Goal: Task Accomplishment & Management: Use online tool/utility

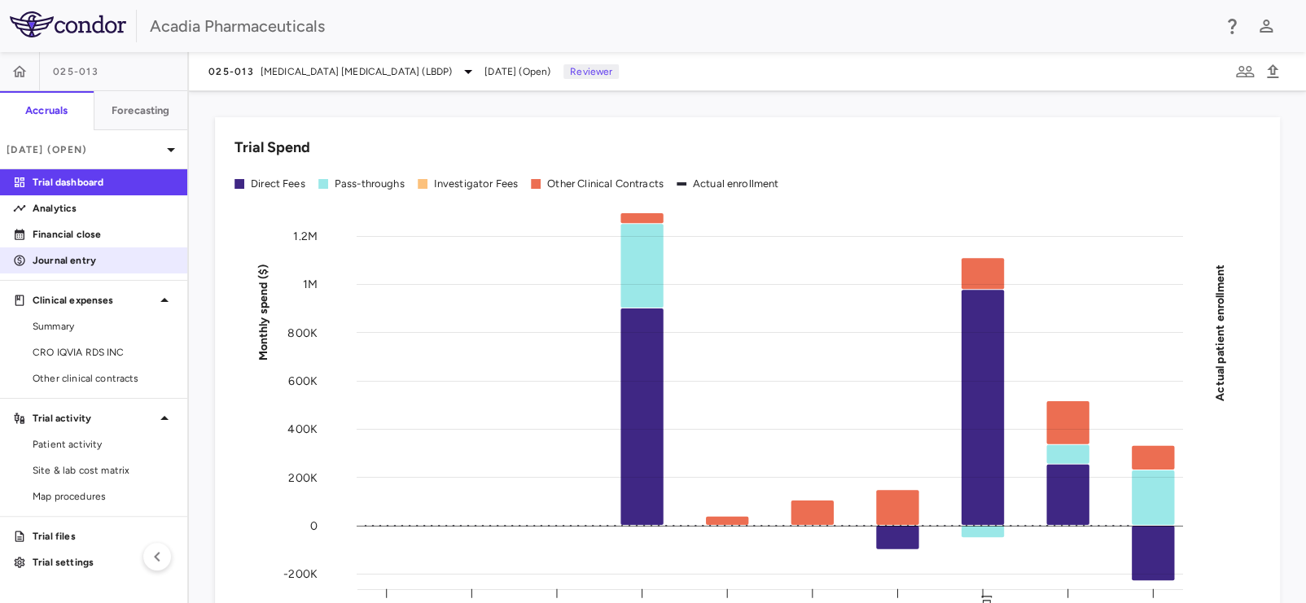
click at [94, 257] on p "Journal entry" at bounding box center [104, 260] width 142 height 15
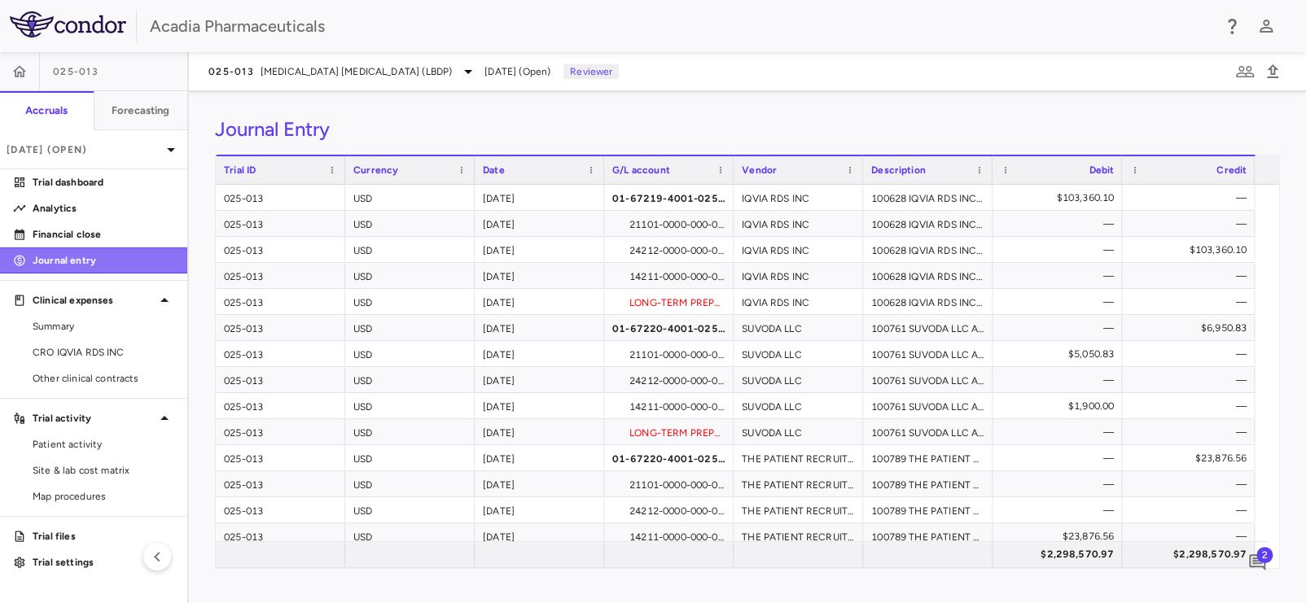
click at [120, 252] on link "Journal entry" at bounding box center [93, 260] width 187 height 24
click at [118, 235] on p "Financial close" at bounding box center [104, 234] width 142 height 15
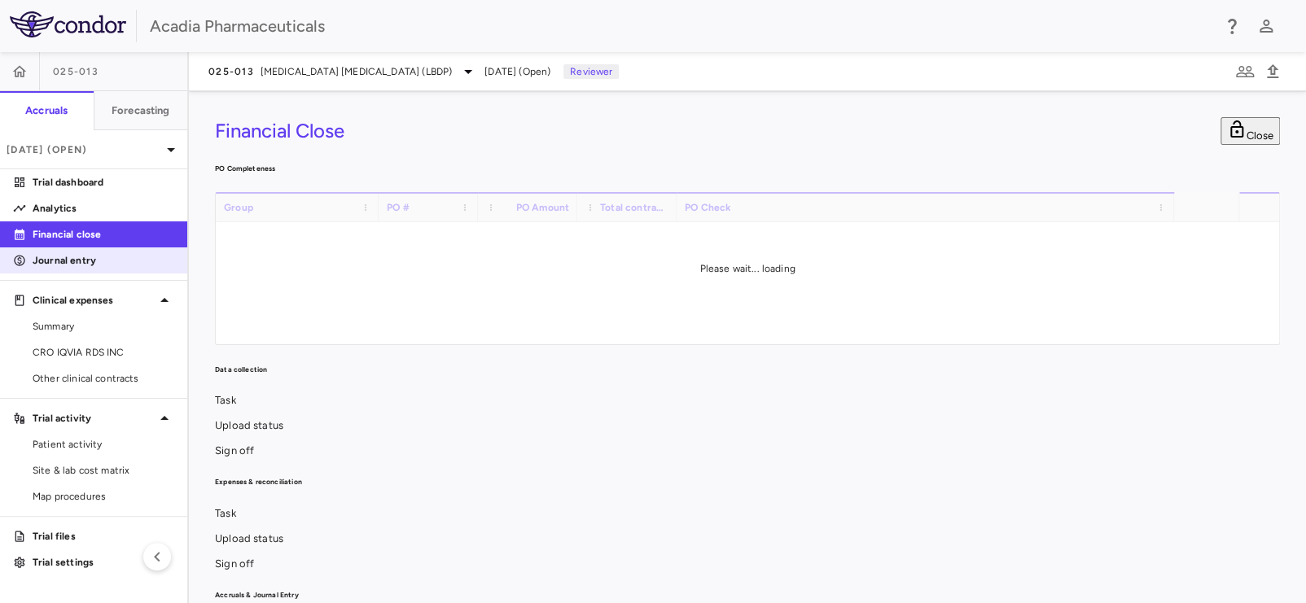
click at [106, 259] on p "Journal entry" at bounding box center [104, 260] width 142 height 15
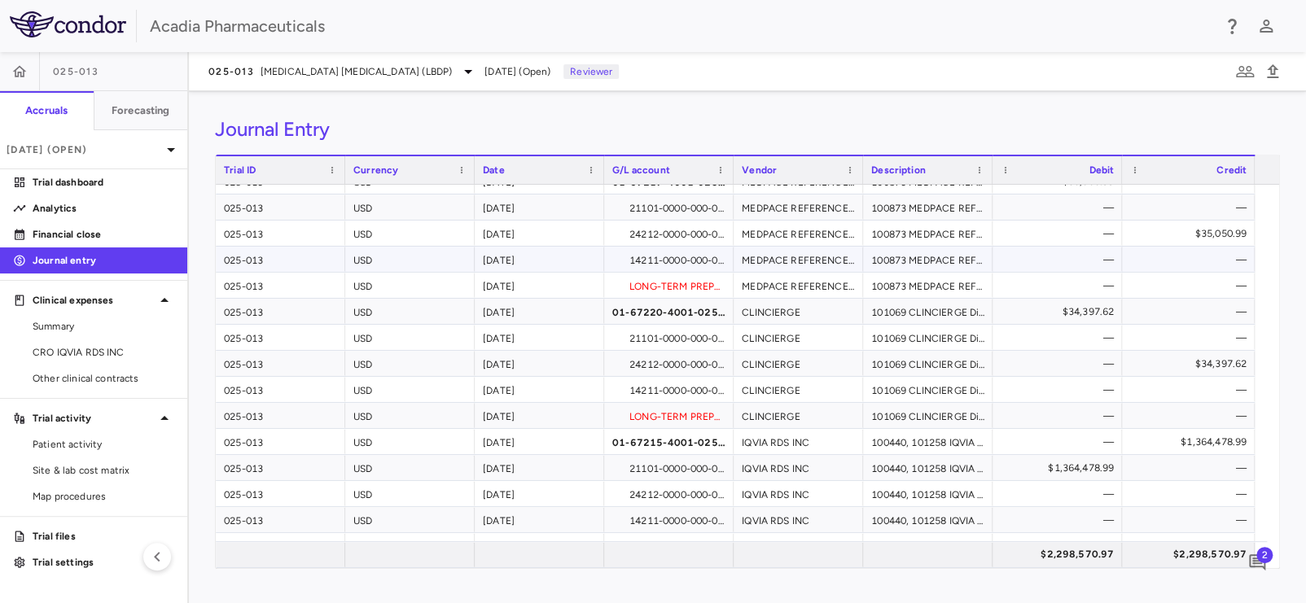
scroll to position [814, 0]
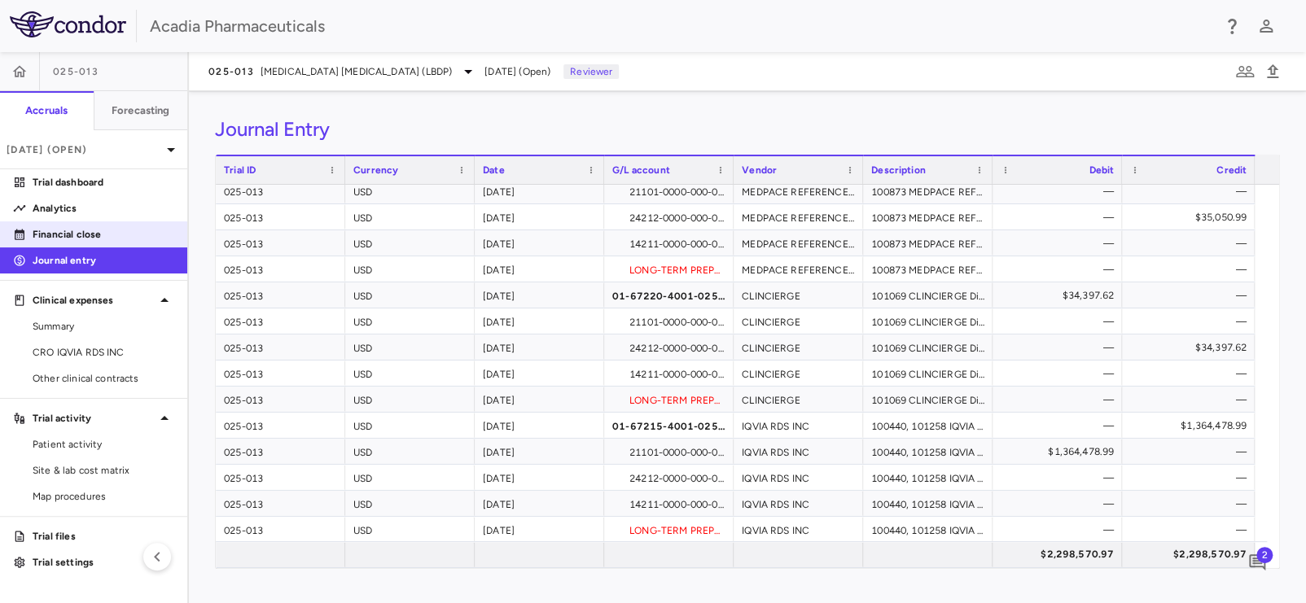
click at [123, 235] on p "Financial close" at bounding box center [104, 234] width 142 height 15
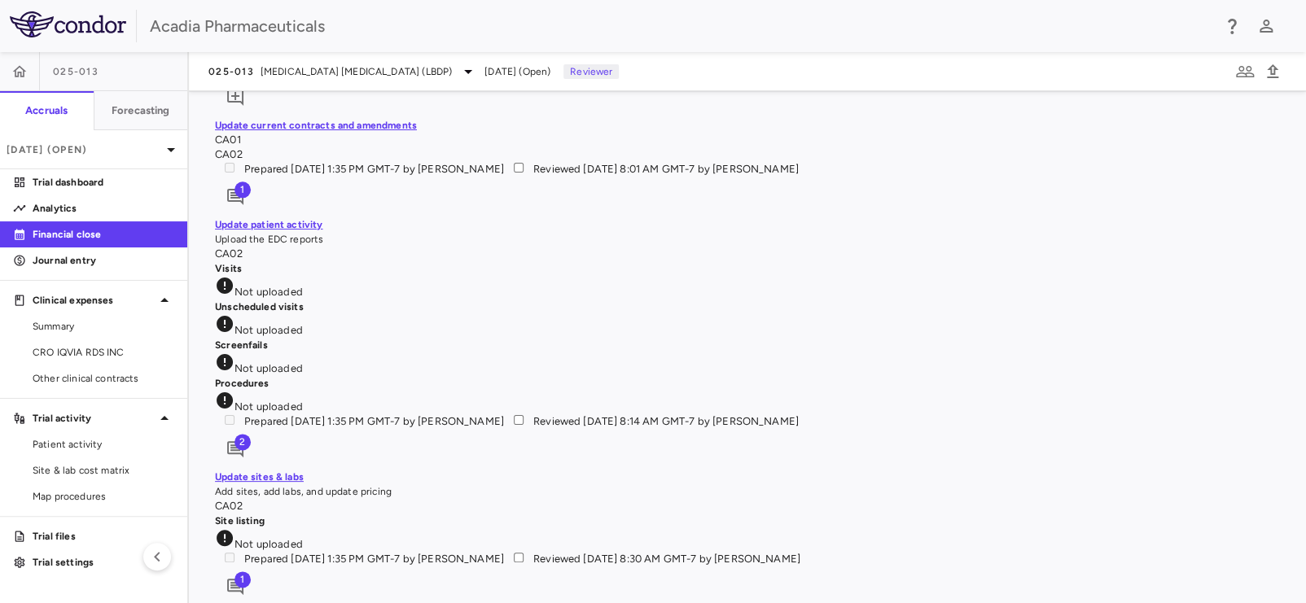
scroll to position [1772, 0]
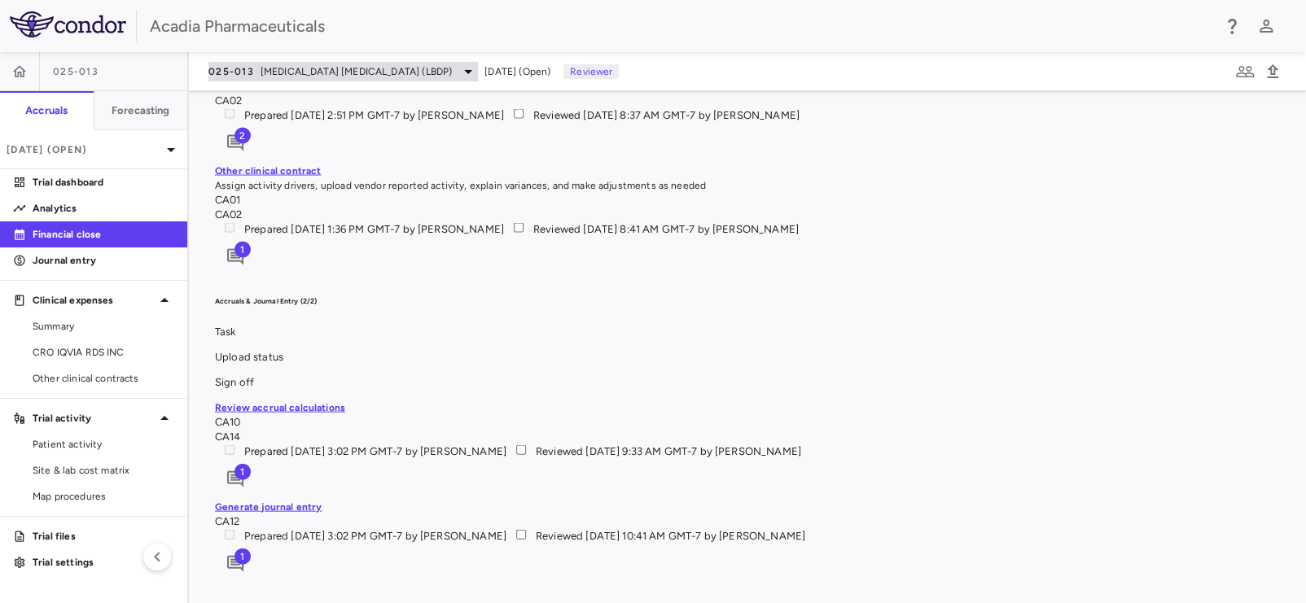
click at [256, 68] on div "025-013 [MEDICAL_DATA] [MEDICAL_DATA] (LBDP)" at bounding box center [342, 72] width 269 height 20
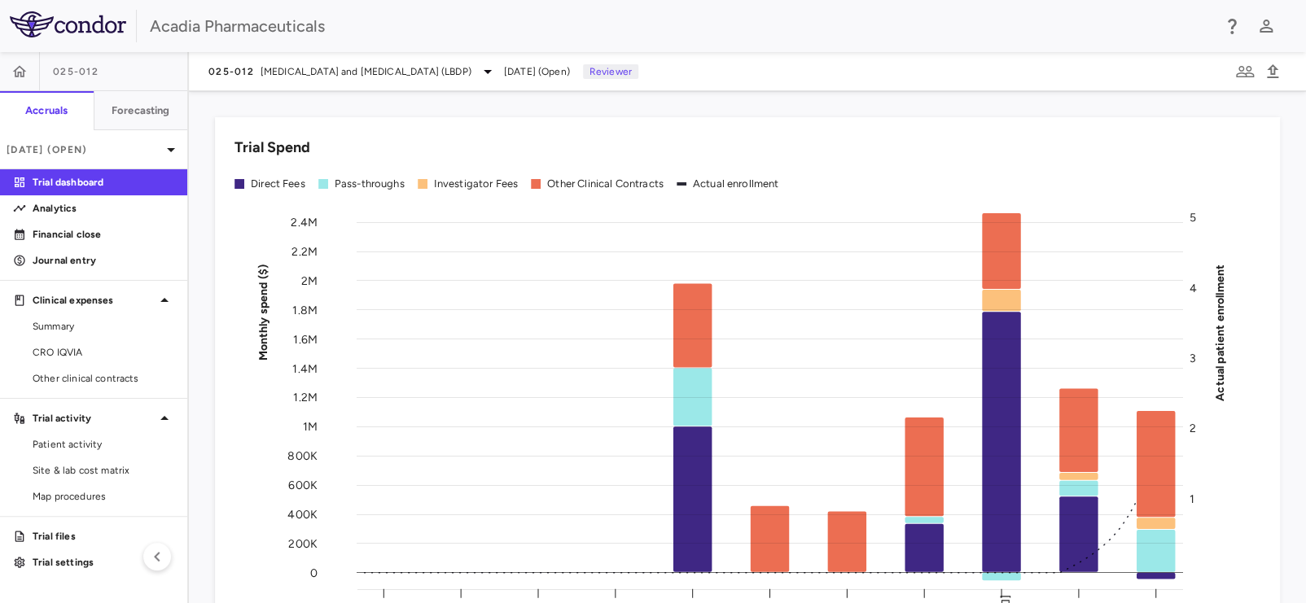
scroll to position [325, 0]
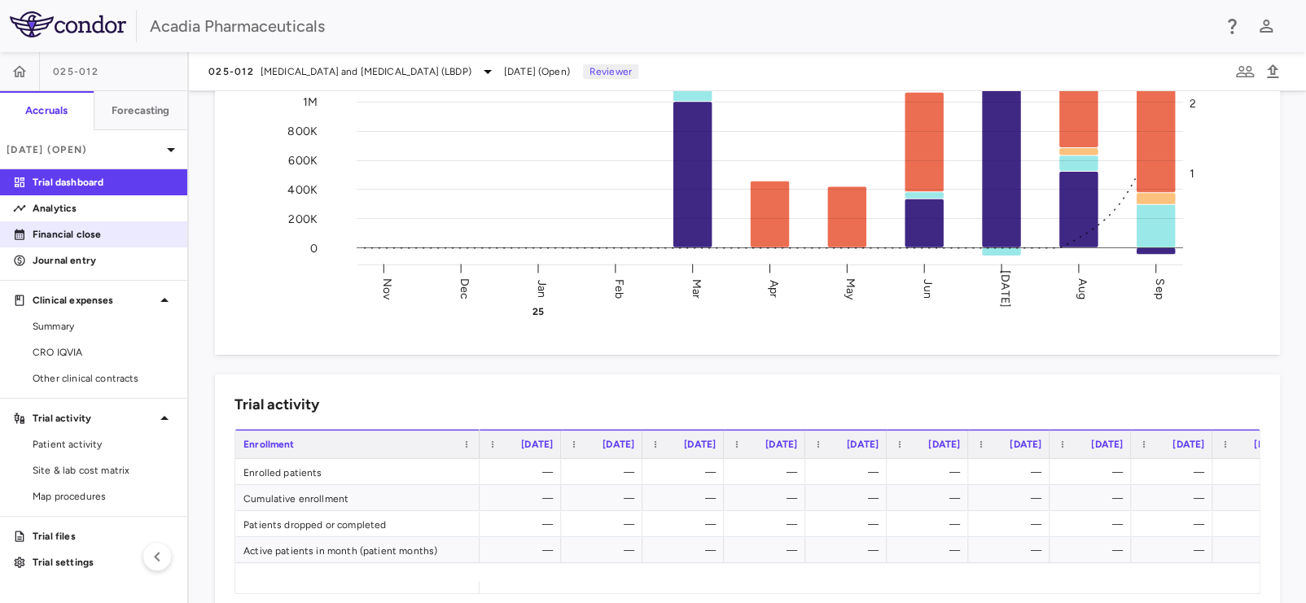
click at [122, 246] on link "Financial close" at bounding box center [93, 234] width 187 height 24
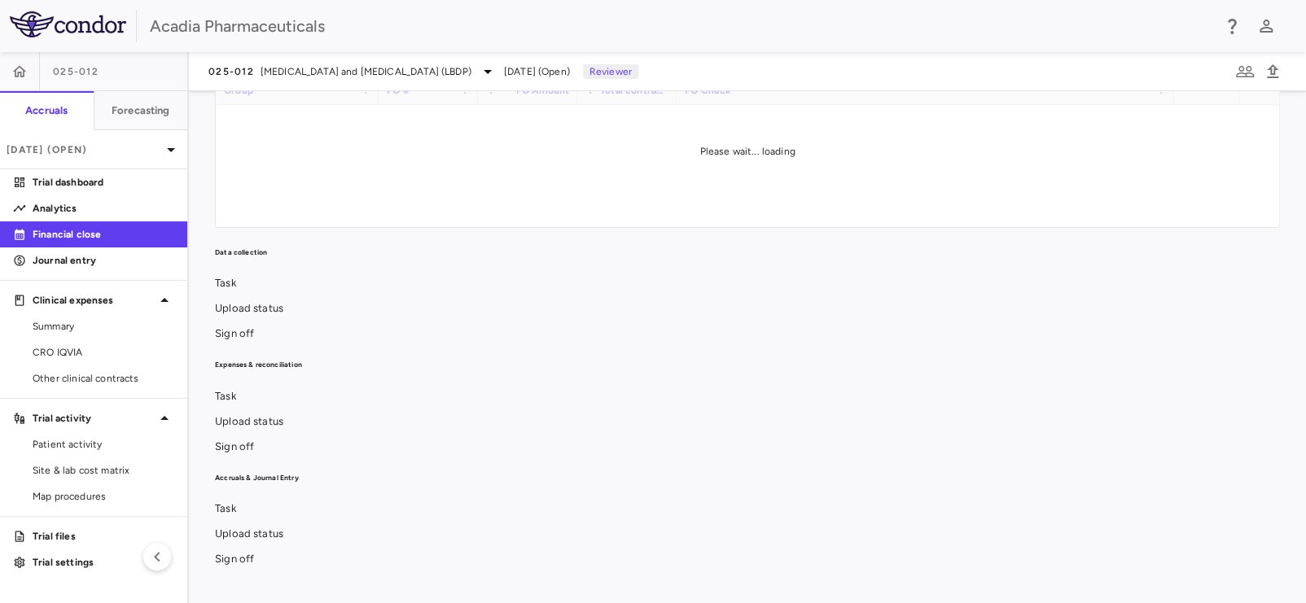
scroll to position [271, 0]
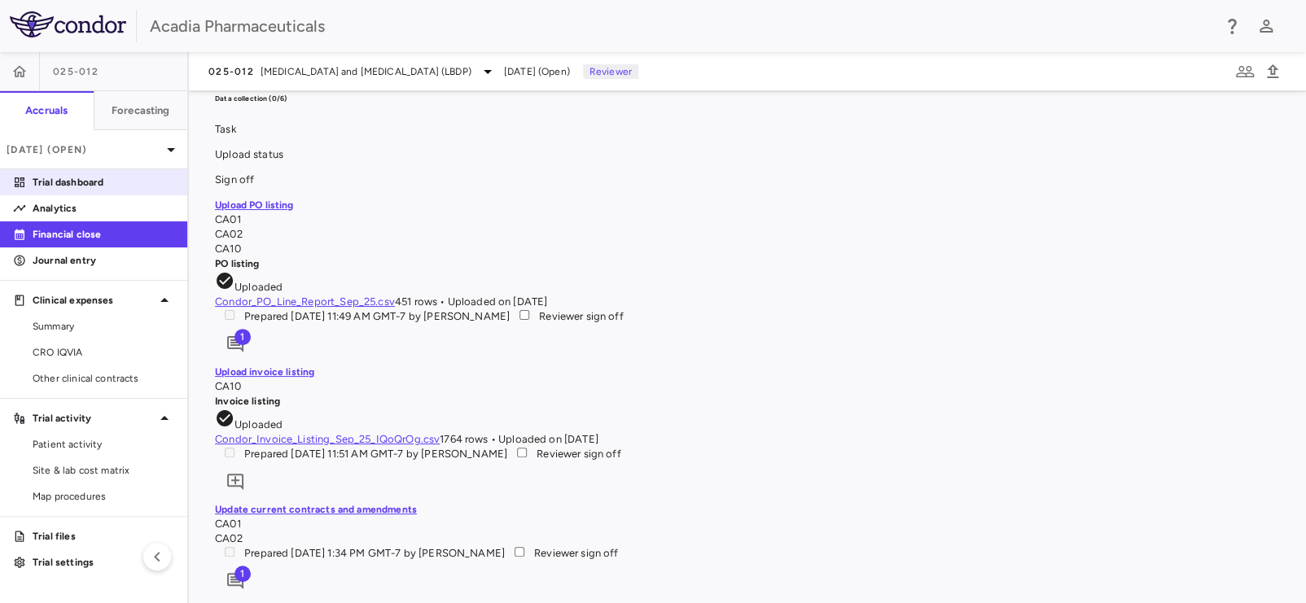
click at [50, 185] on p "Trial dashboard" at bounding box center [104, 182] width 142 height 15
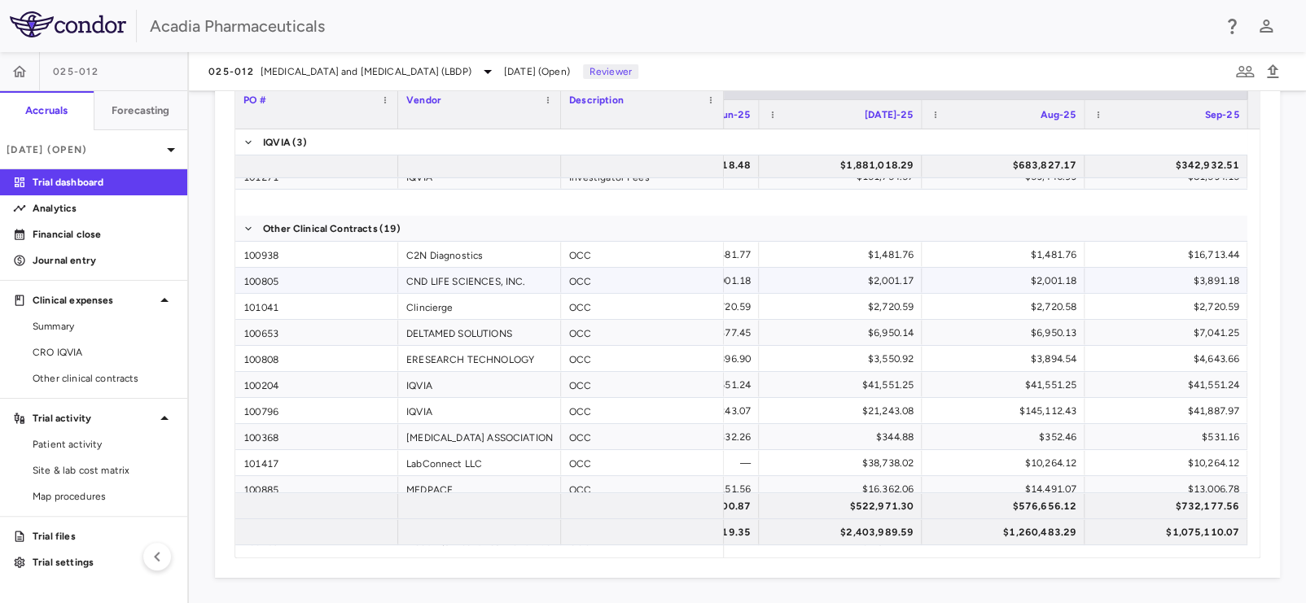
scroll to position [81, 0]
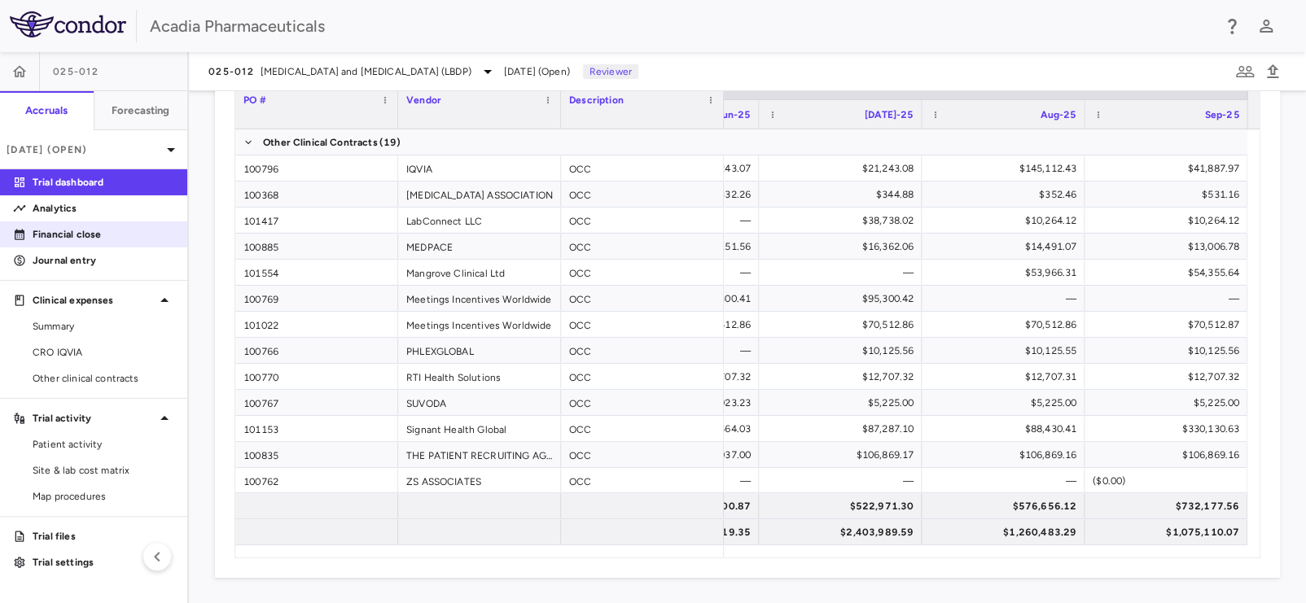
click at [91, 238] on p "Financial close" at bounding box center [104, 234] width 142 height 15
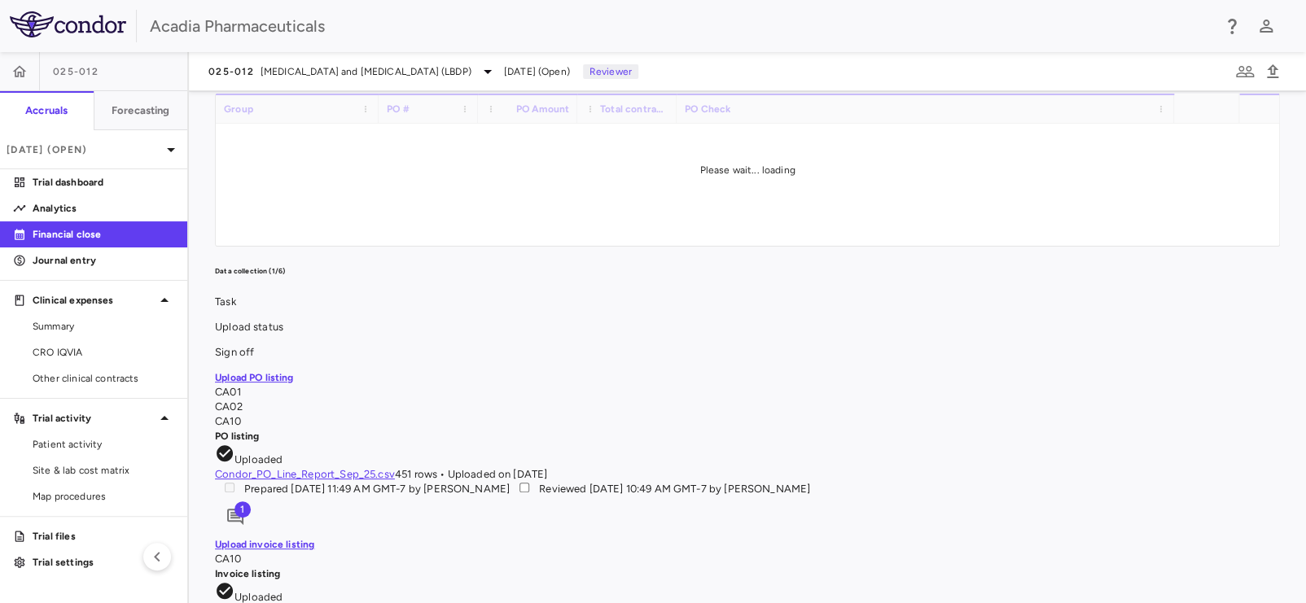
scroll to position [243, 0]
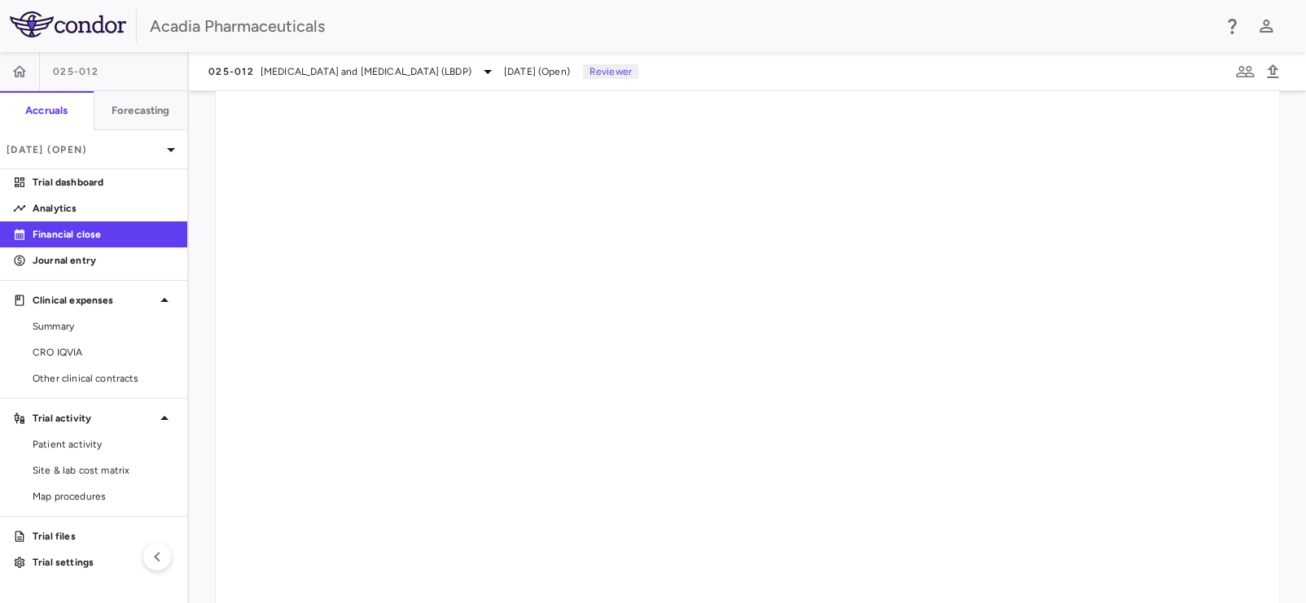
click at [908, 473] on div "Financial Close Close PO Completeness Vendor Drag here to set column labels Gro…" at bounding box center [747, 347] width 1117 height 512
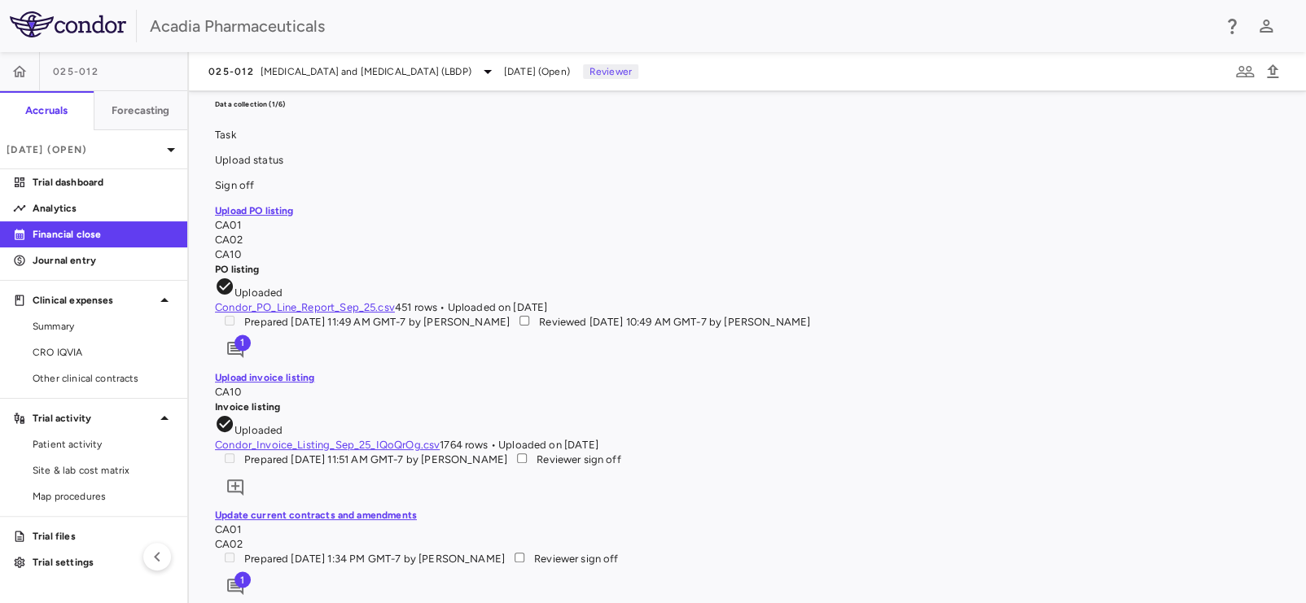
scroll to position [1383, 0]
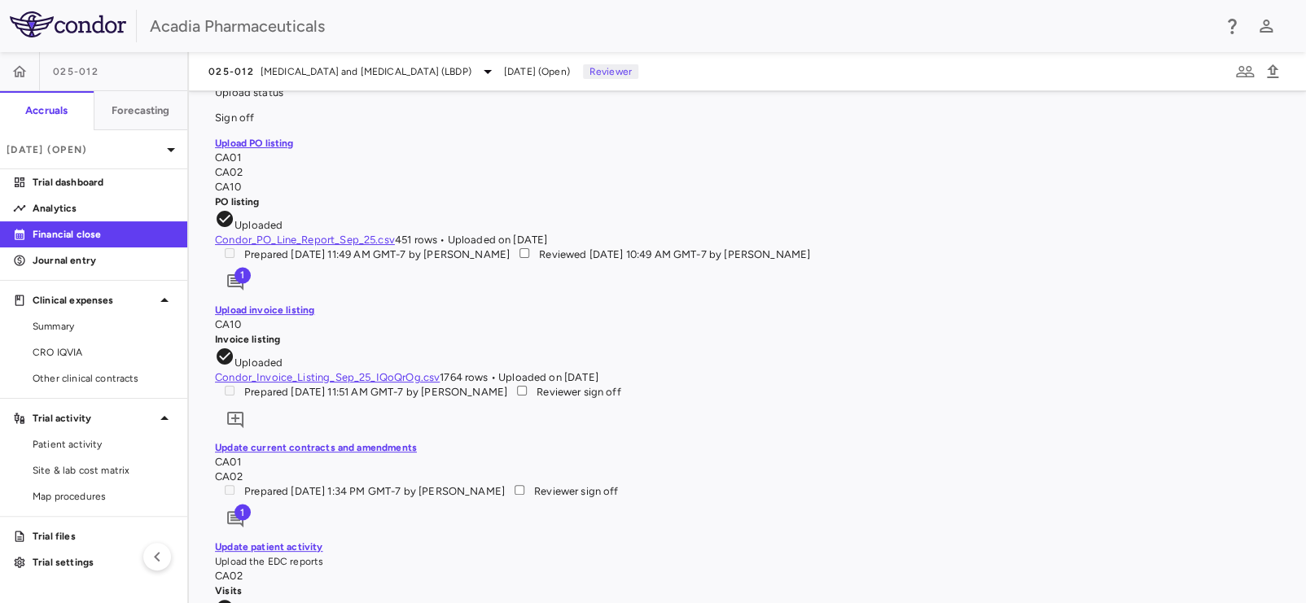
click at [536, 386] on span at bounding box center [521, 392] width 29 height 12
click at [78, 347] on span "CRO IQVIA" at bounding box center [104, 352] width 142 height 15
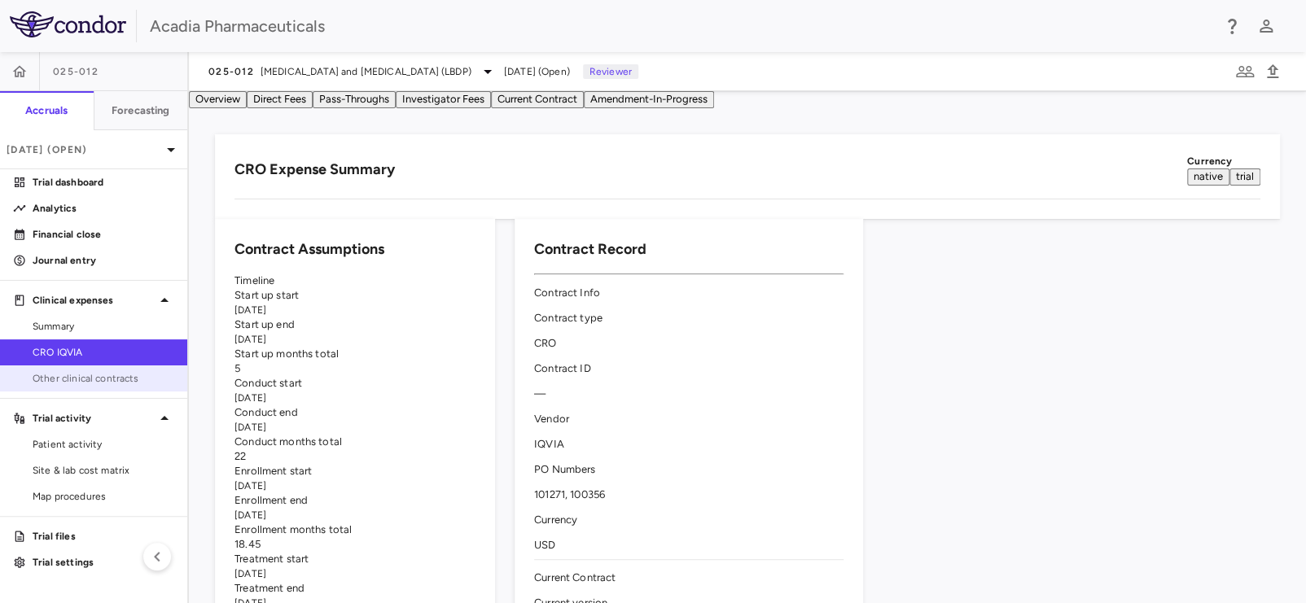
click at [96, 377] on span "Other clinical contracts" at bounding box center [104, 378] width 142 height 15
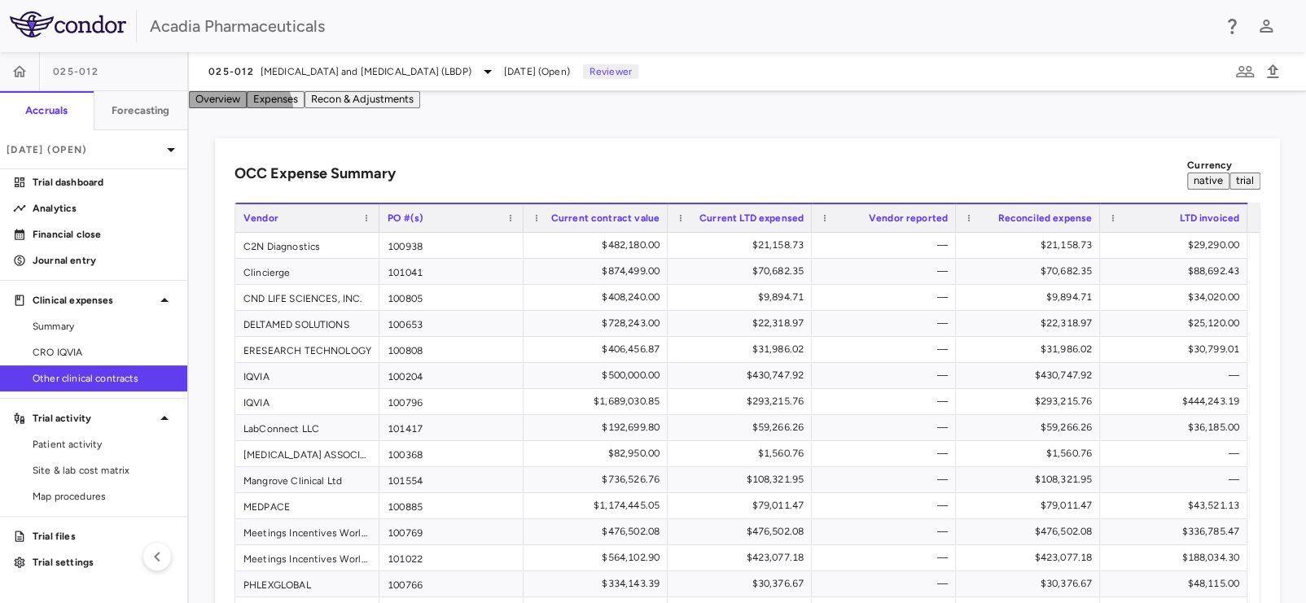
click at [304, 108] on button "Expenses" at bounding box center [276, 99] width 58 height 17
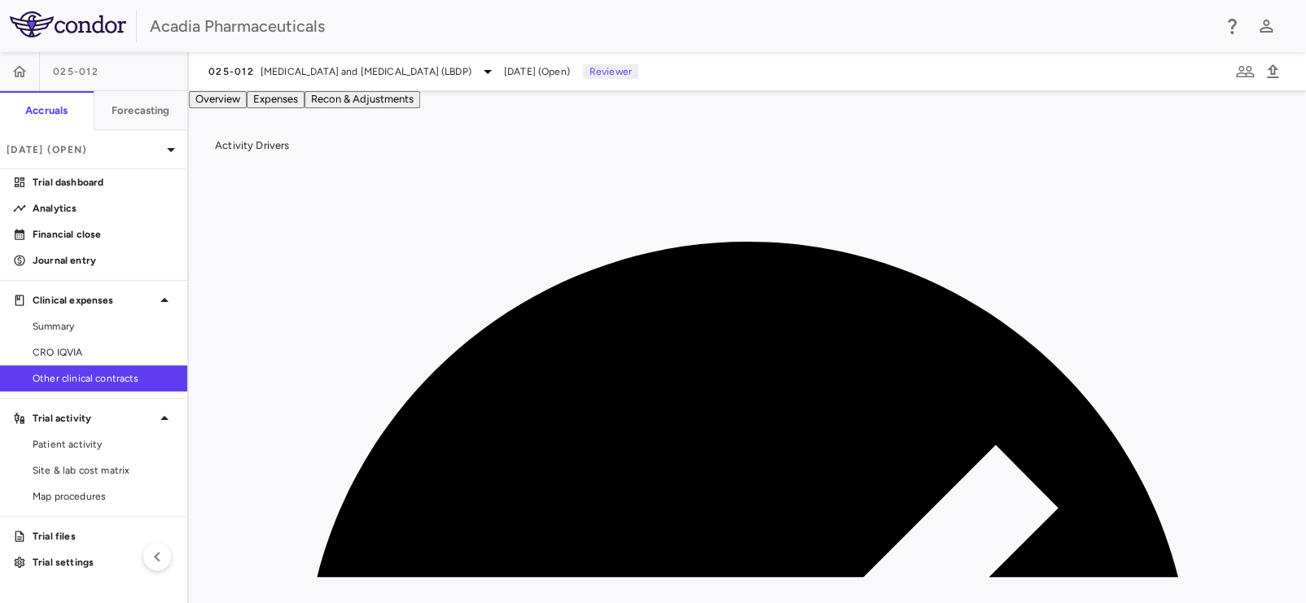
scroll to position [0, 3451]
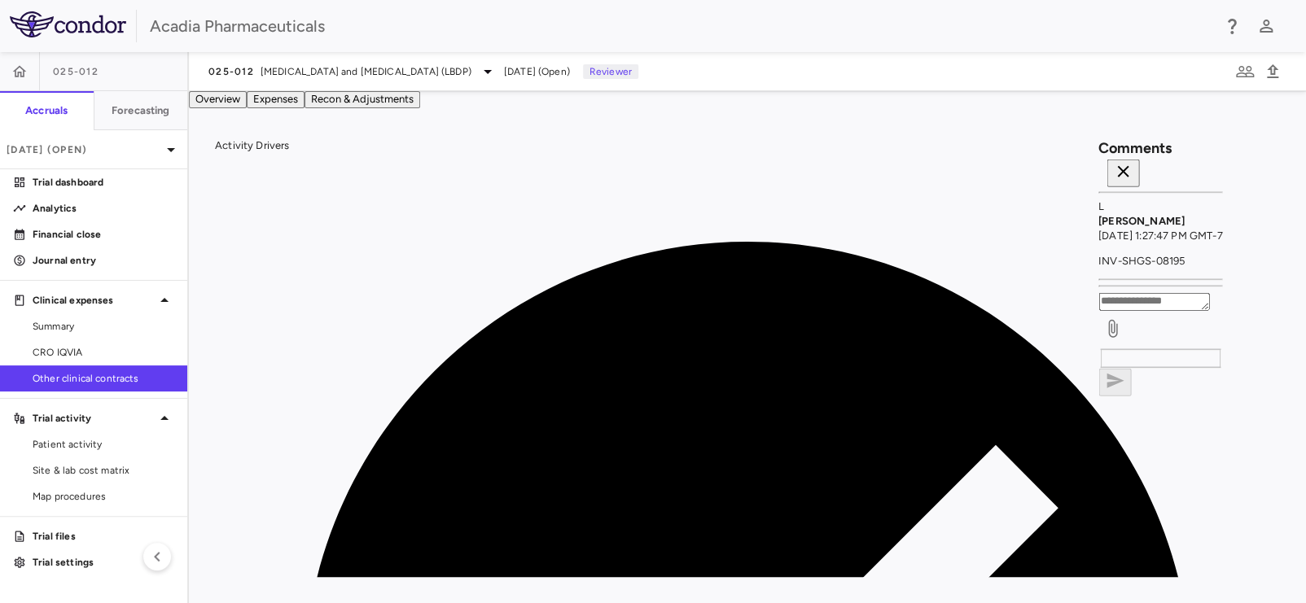
click at [1128, 168] on icon "button" at bounding box center [1122, 171] width 11 height 11
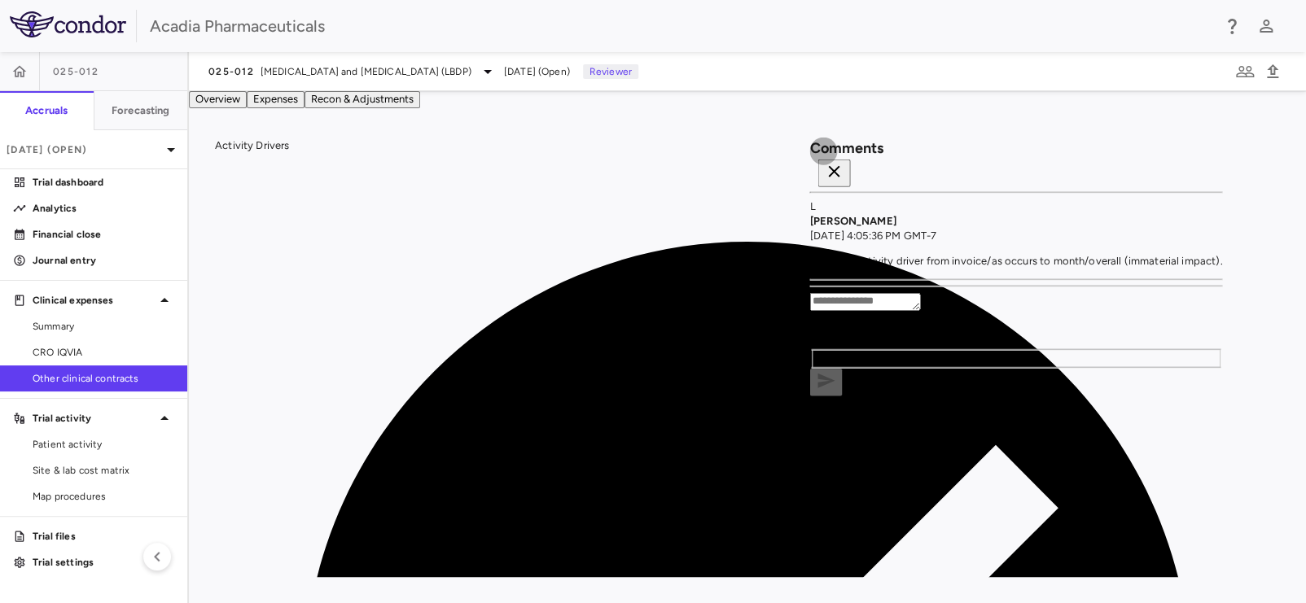
click at [844, 166] on icon "button" at bounding box center [835, 172] width 20 height 20
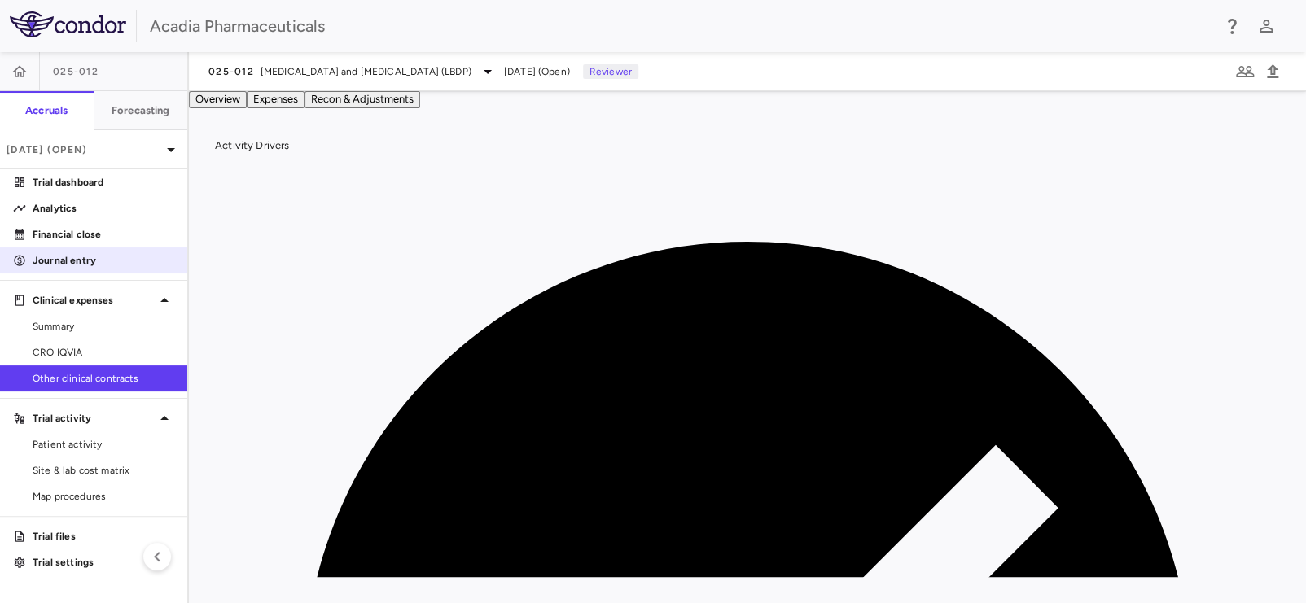
click at [88, 258] on p "Journal entry" at bounding box center [104, 260] width 142 height 15
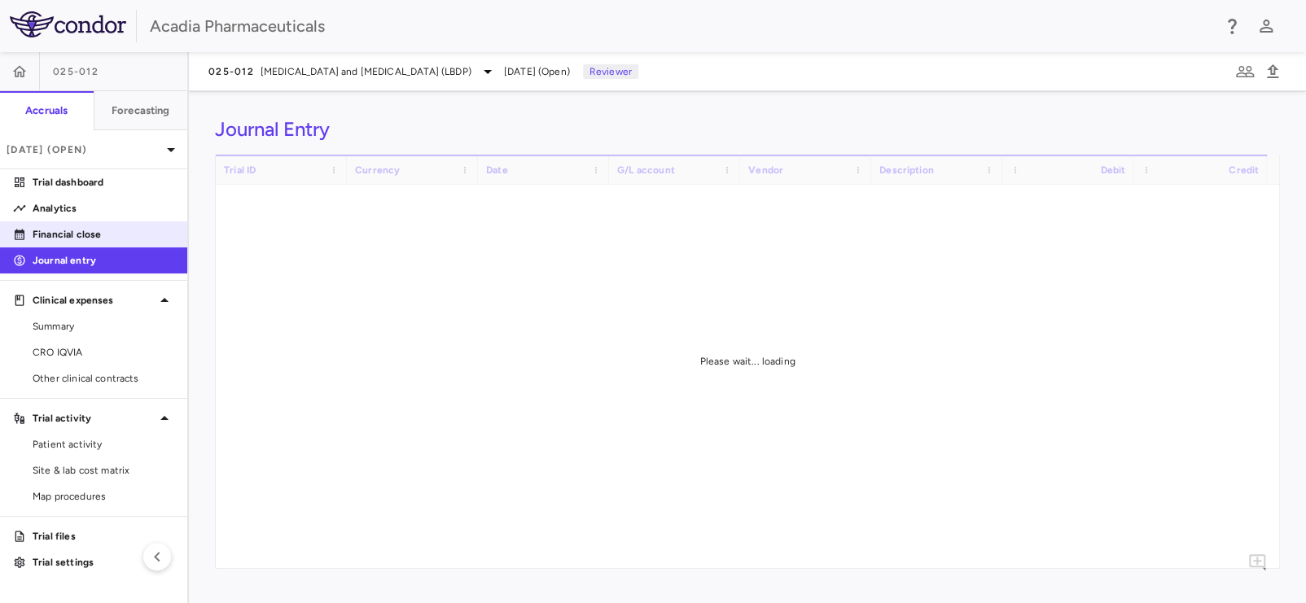
click at [100, 243] on link "Financial close" at bounding box center [93, 234] width 187 height 24
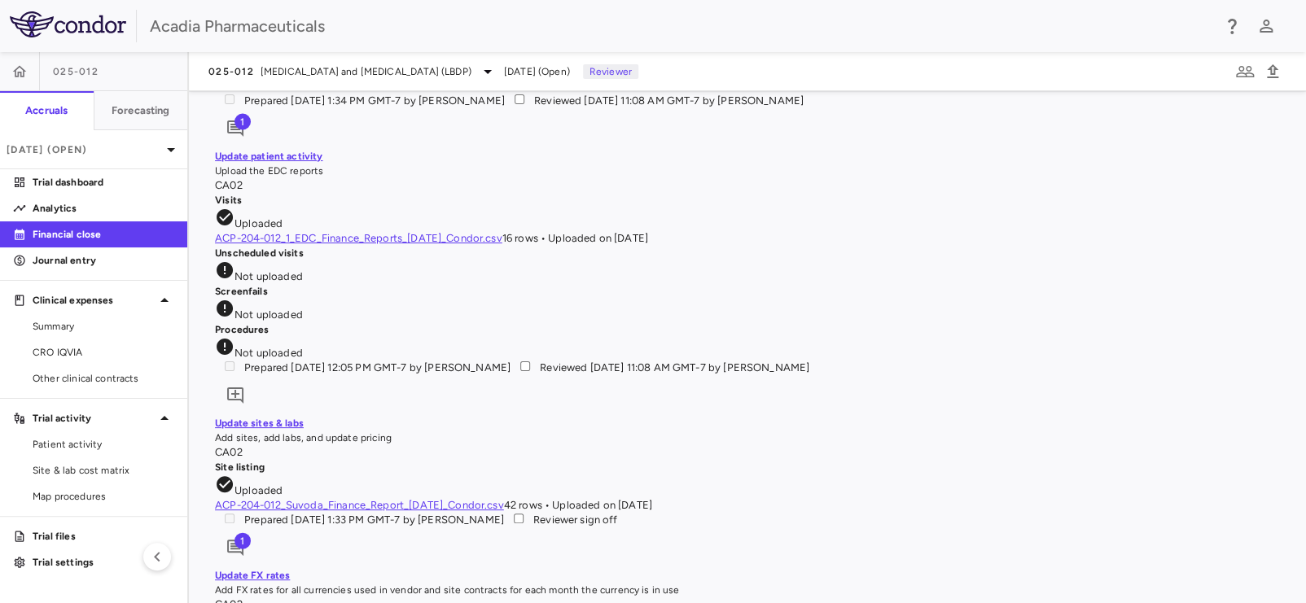
scroll to position [1620, 0]
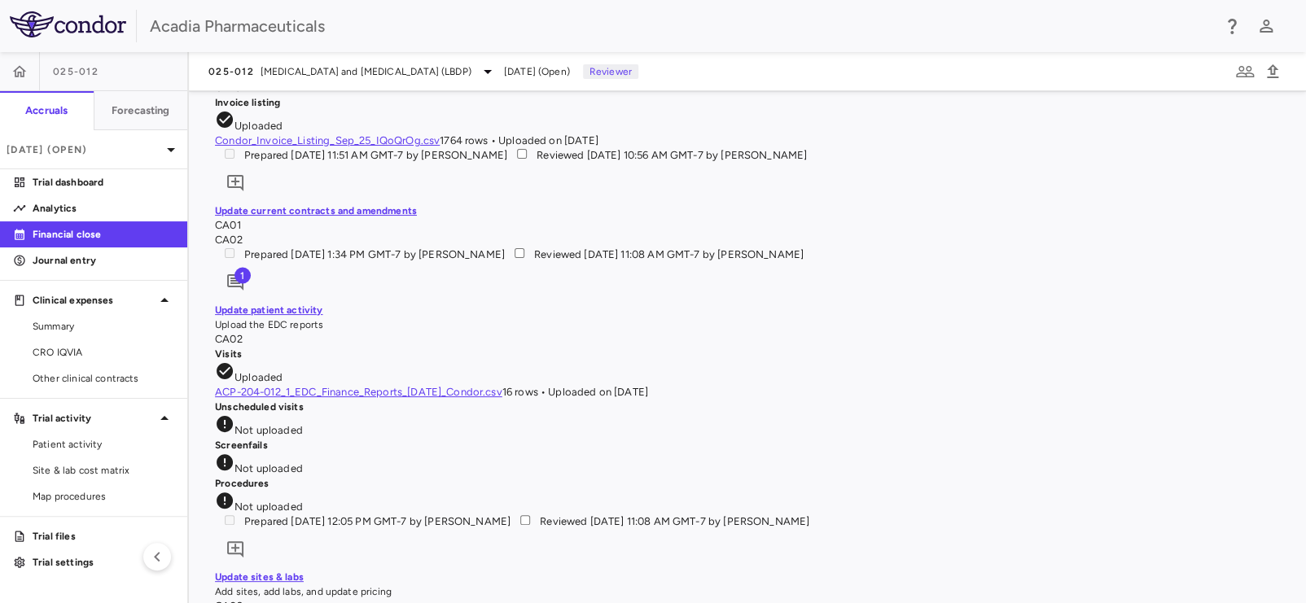
click at [251, 267] on span "1" at bounding box center [242, 275] width 16 height 16
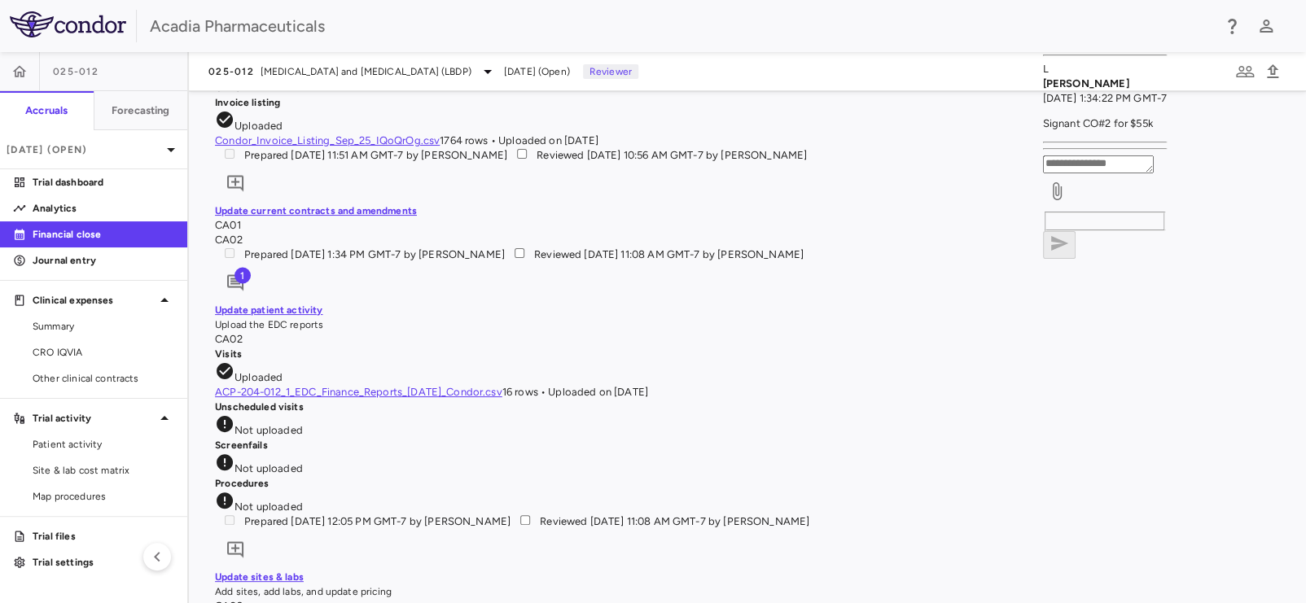
click at [1072, 28] on icon "button" at bounding box center [1066, 33] width 11 height 11
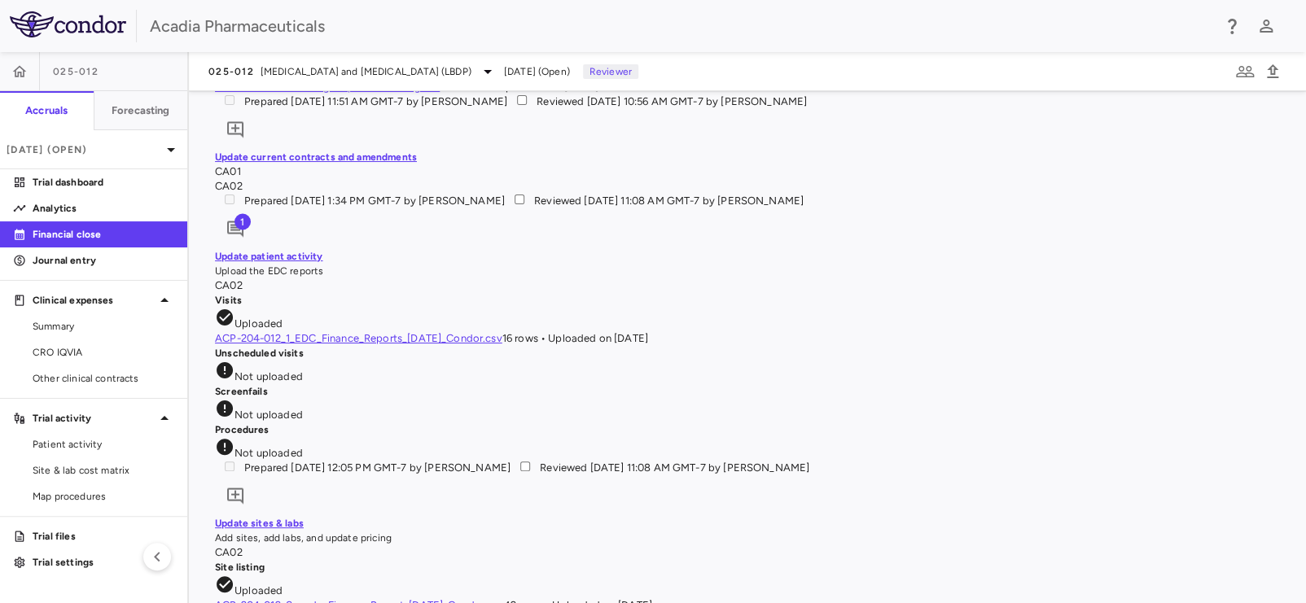
scroll to position [1783, 0]
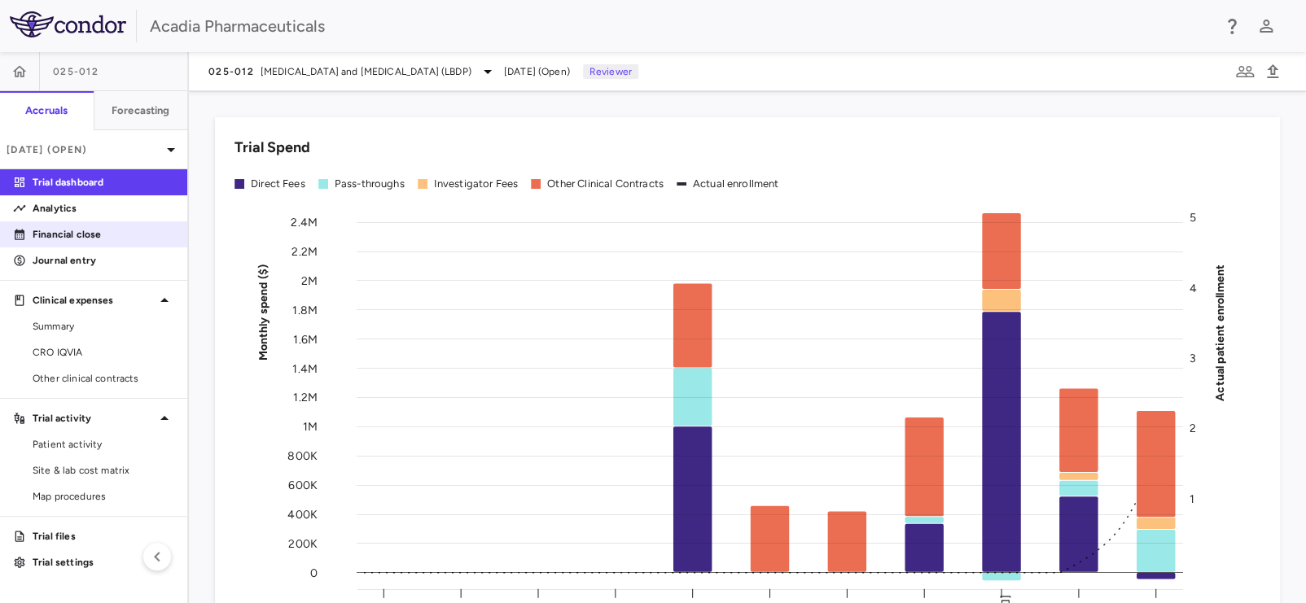
click at [88, 239] on p "Financial close" at bounding box center [104, 234] width 142 height 15
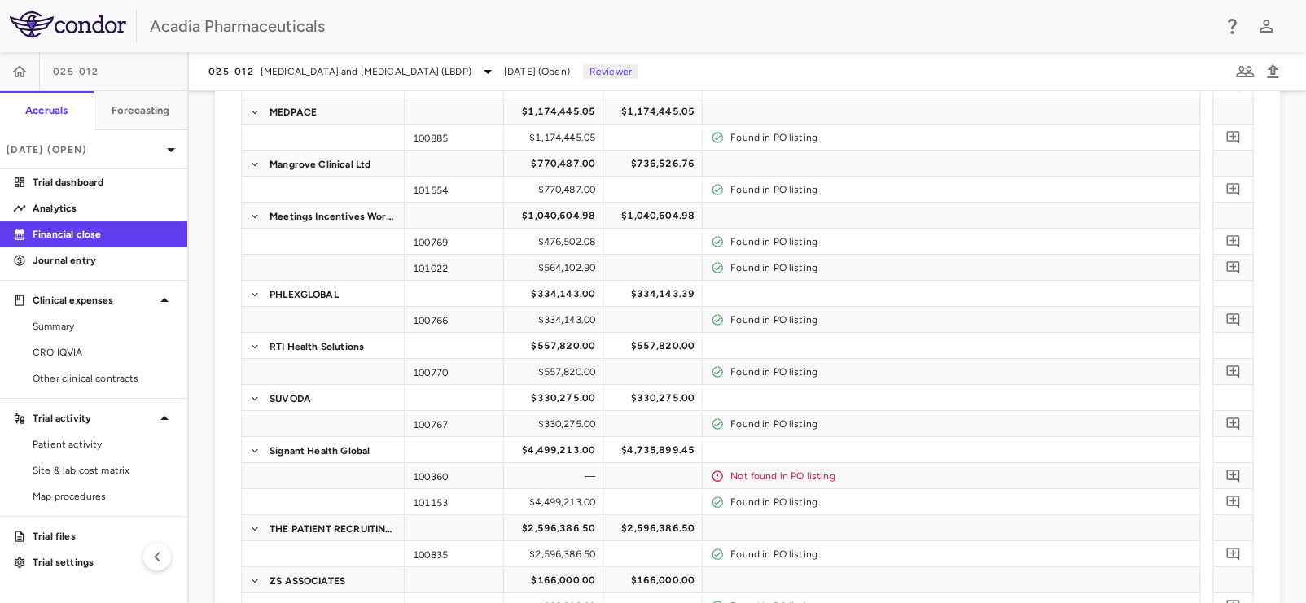
scroll to position [1783, 0]
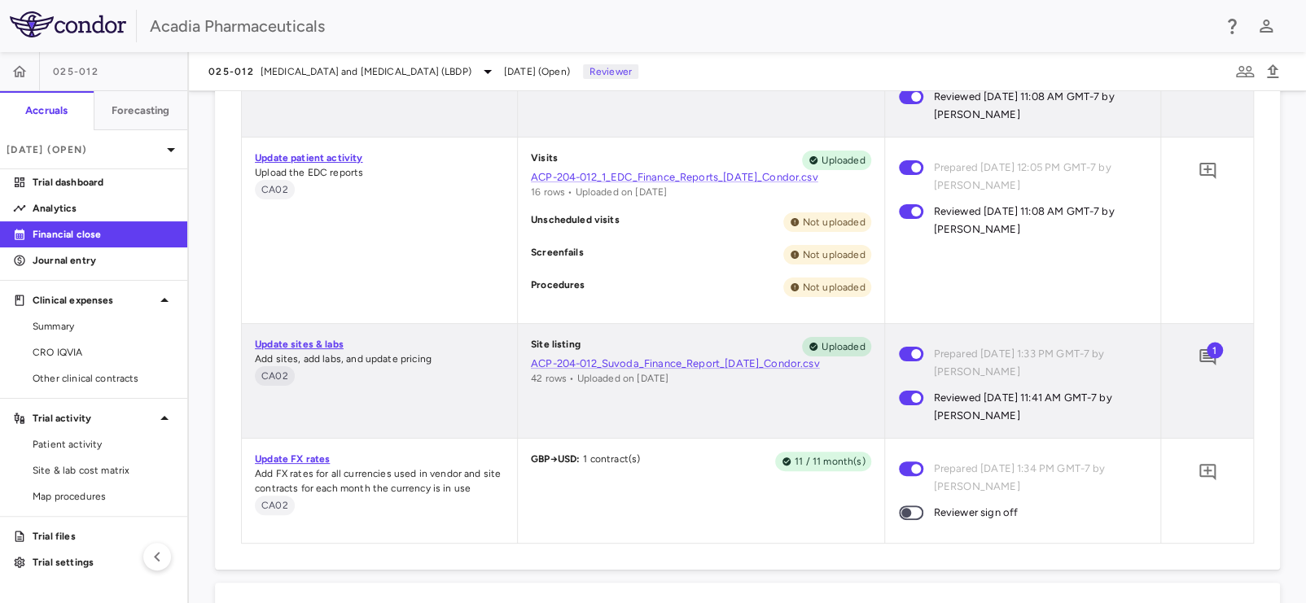
click at [912, 513] on span at bounding box center [911, 512] width 24 height 15
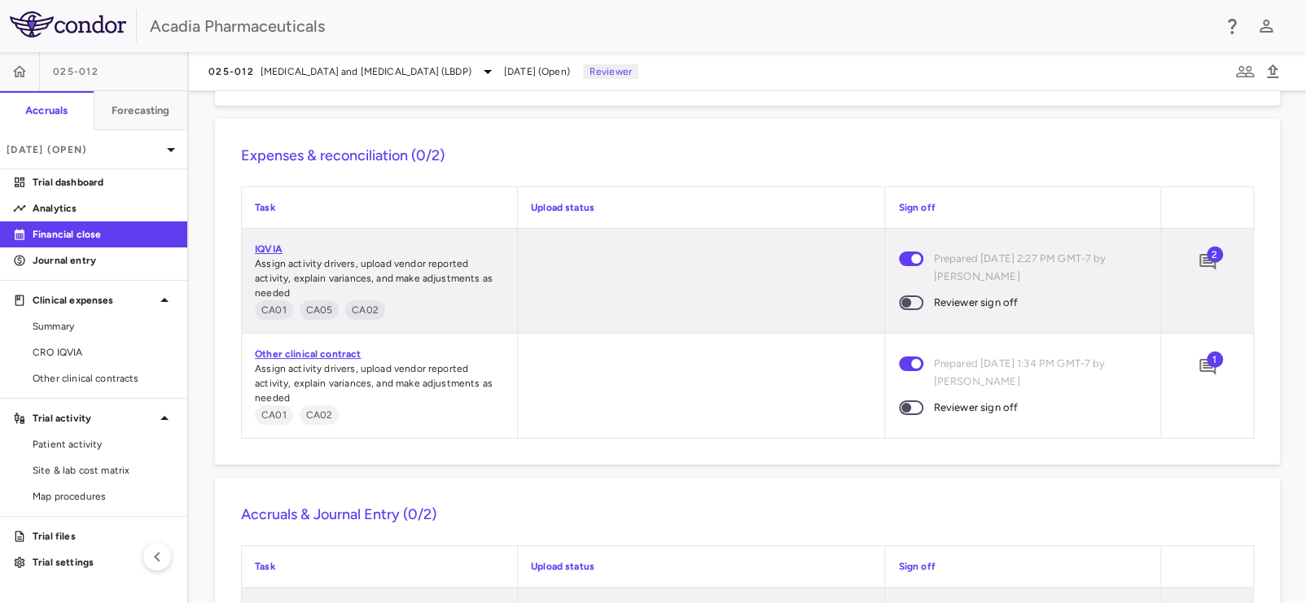
scroll to position [2352, 0]
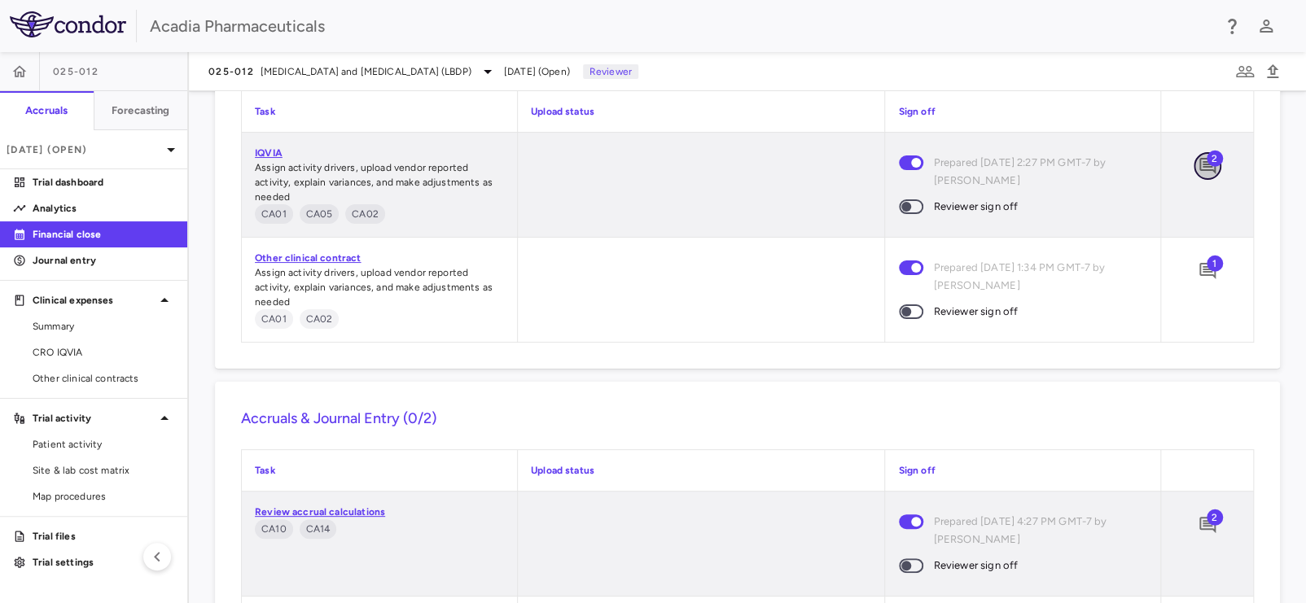
click at [1199, 168] on icon "Add comment" at bounding box center [1207, 166] width 16 height 16
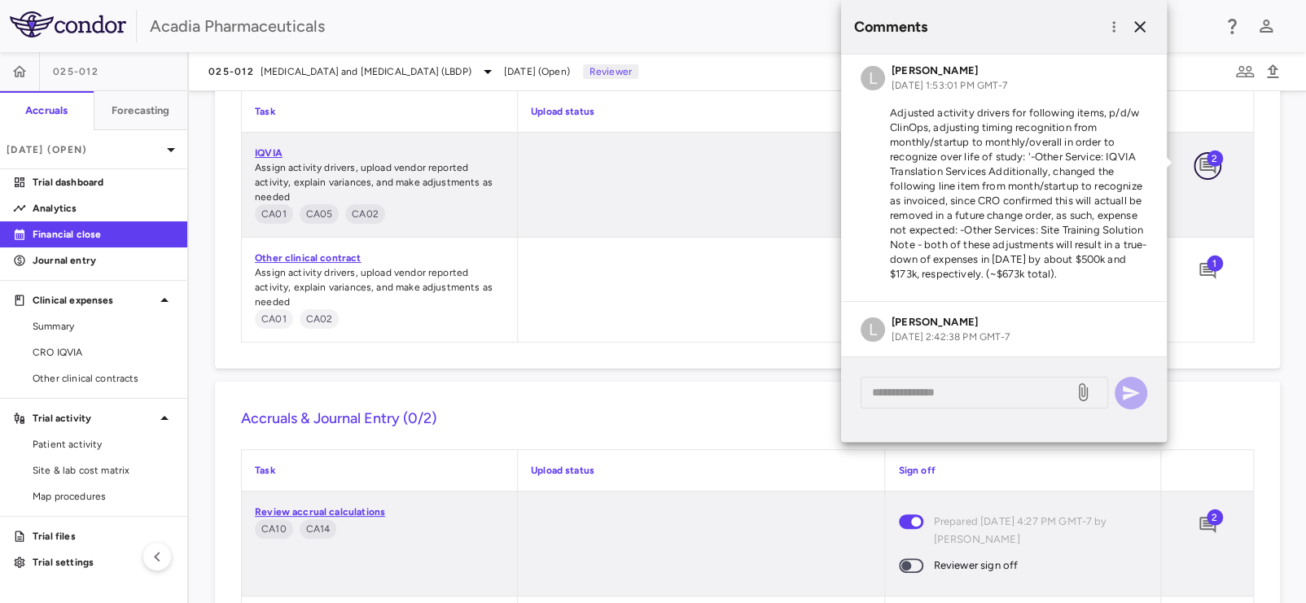
scroll to position [0, 0]
click at [1199, 277] on icon "Add comment" at bounding box center [1207, 271] width 16 height 16
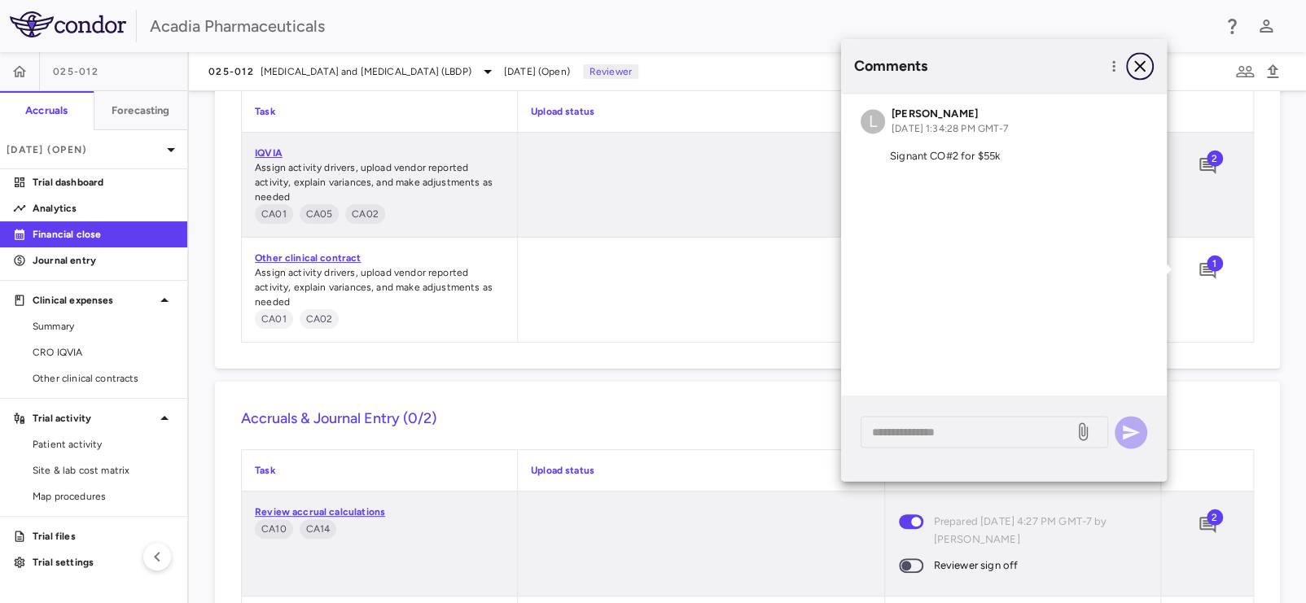
click at [1138, 66] on icon "button" at bounding box center [1139, 65] width 11 height 11
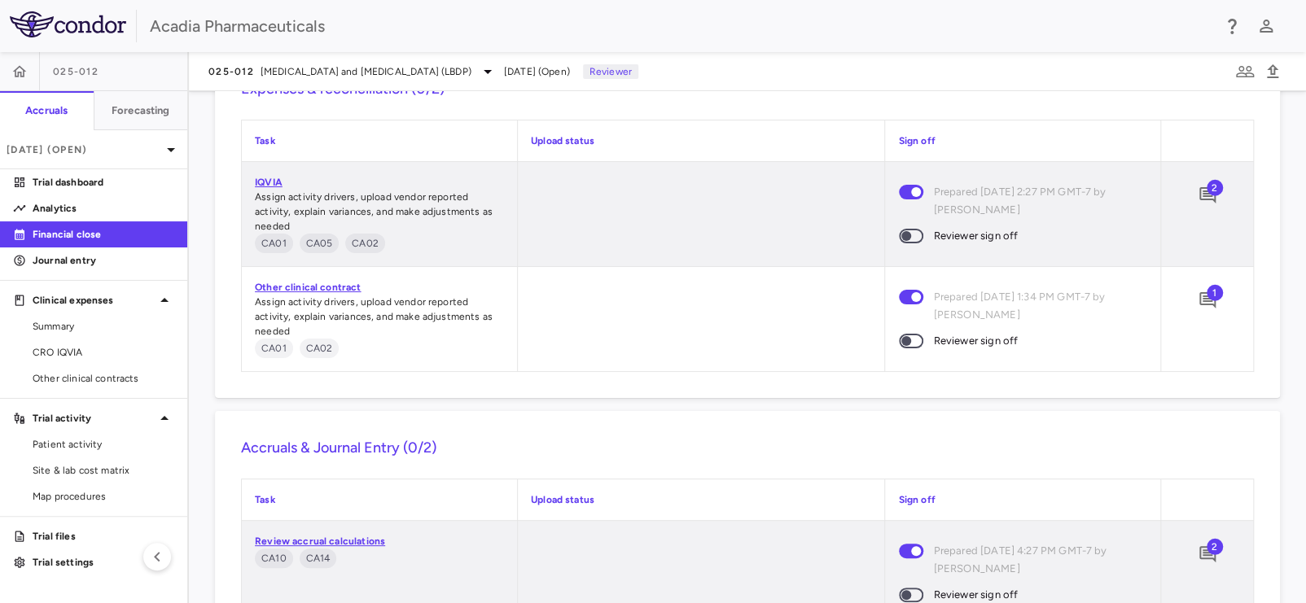
scroll to position [2352, 0]
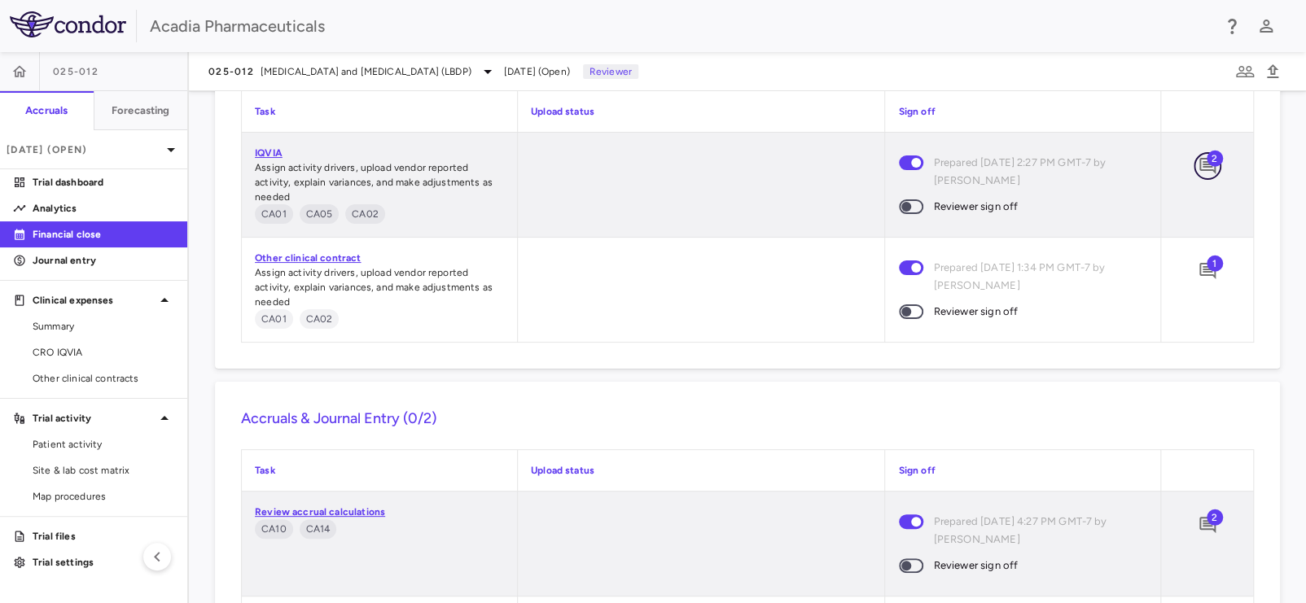
click at [1199, 167] on icon "Add comment" at bounding box center [1207, 166] width 16 height 16
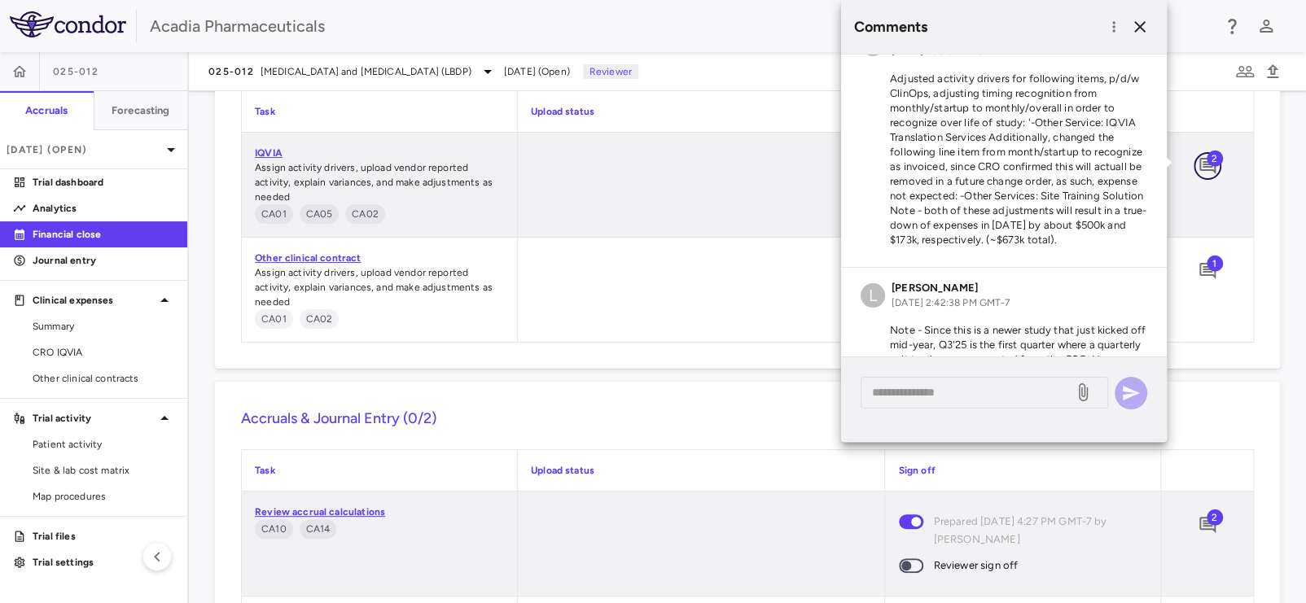
scroll to position [0, 0]
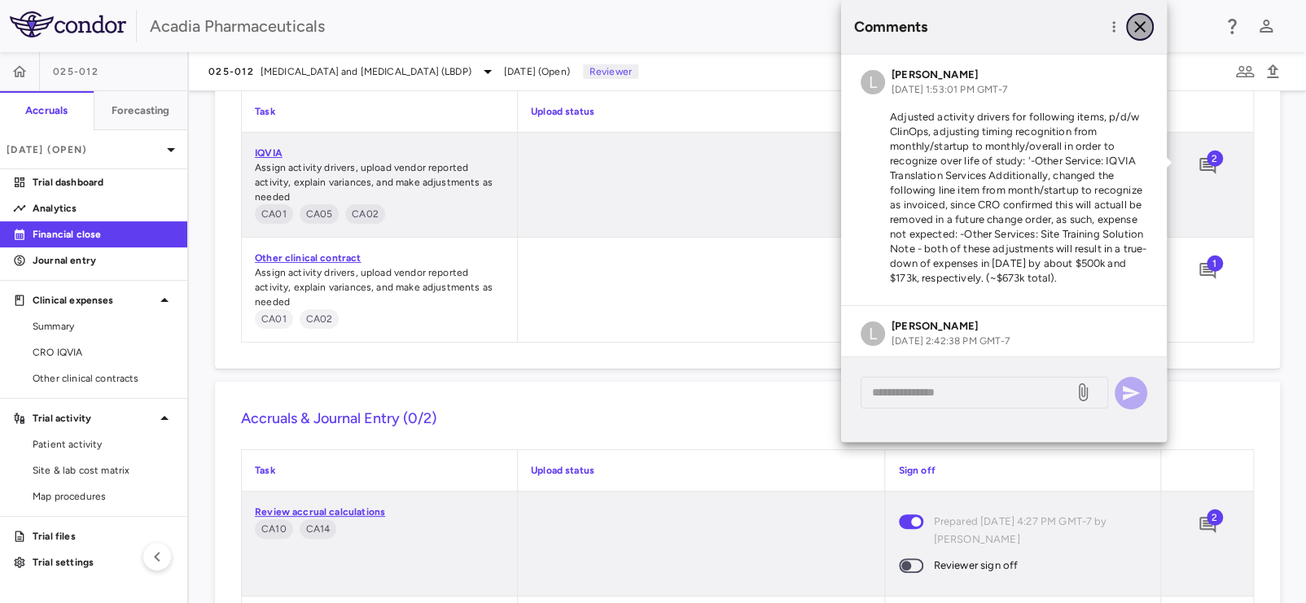
click at [1140, 23] on icon "button" at bounding box center [1140, 27] width 20 height 20
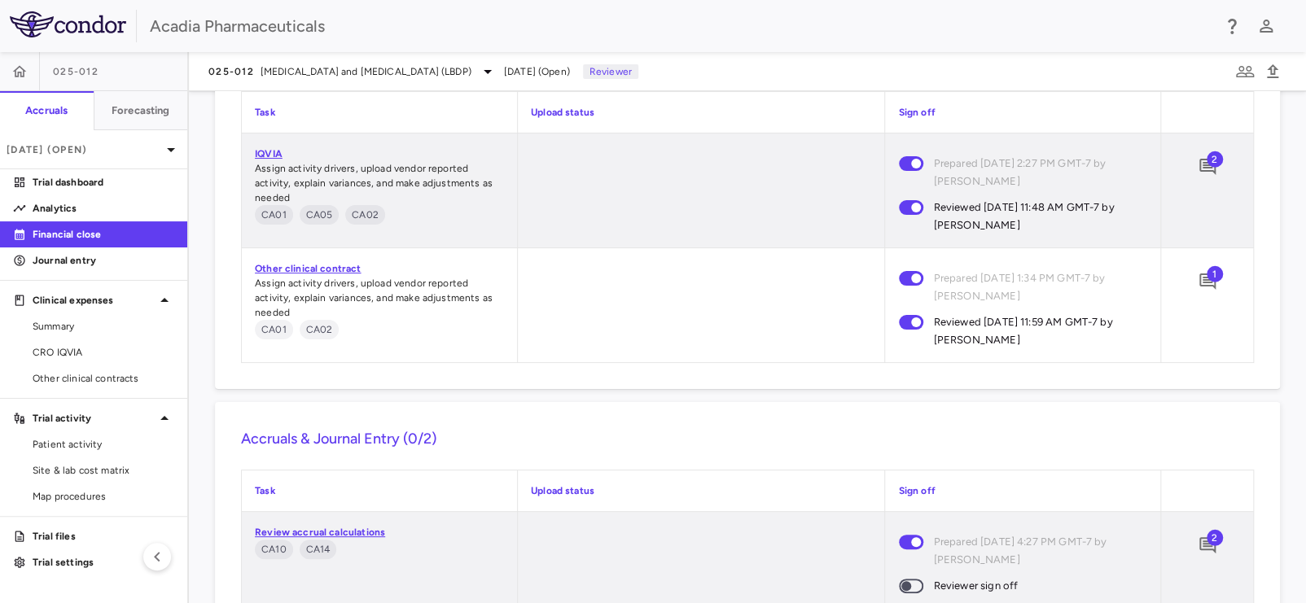
scroll to position [2522, 0]
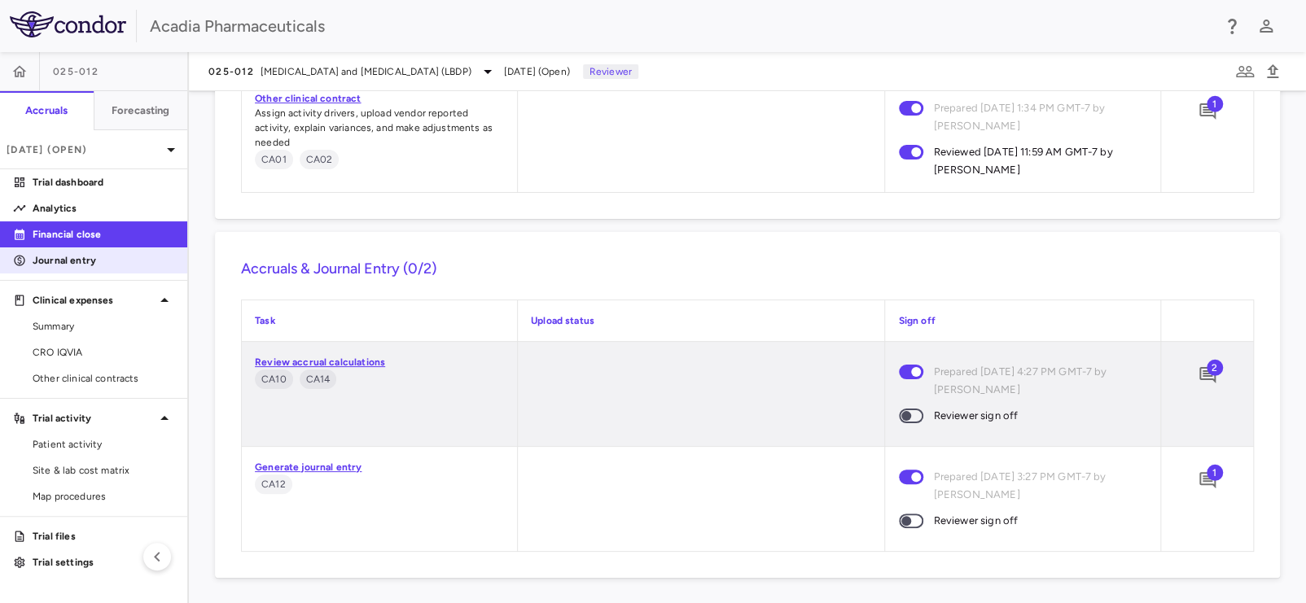
click at [115, 256] on p "Journal entry" at bounding box center [104, 260] width 142 height 15
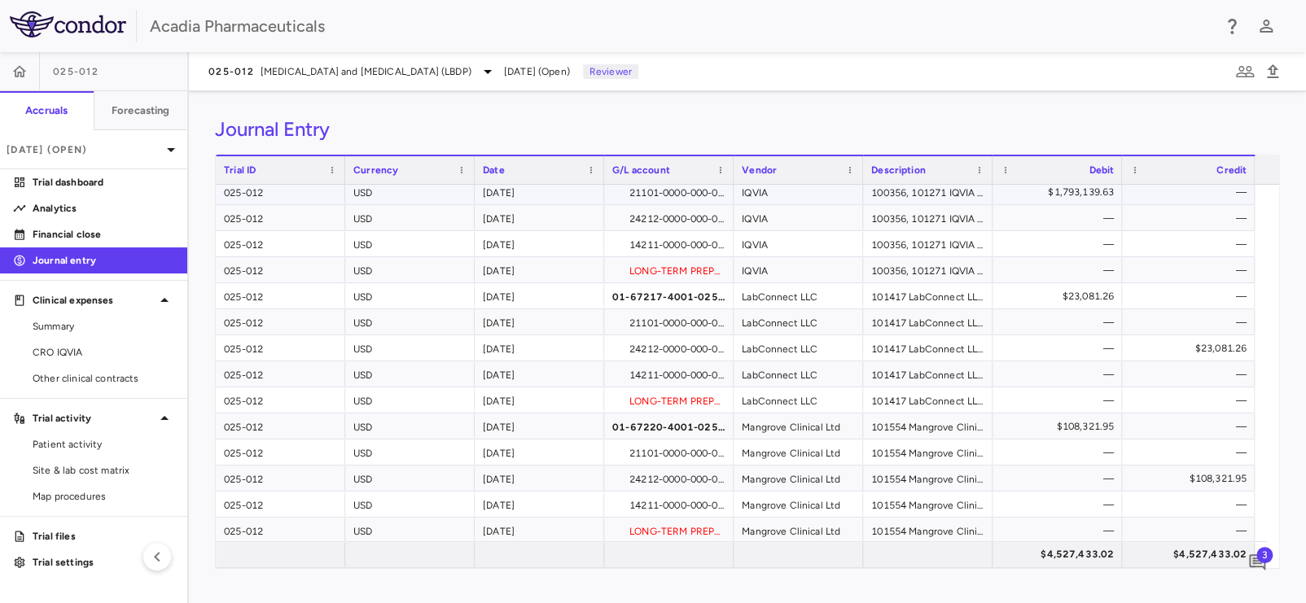
scroll to position [2247, 0]
click at [77, 226] on link "Financial close" at bounding box center [93, 234] width 187 height 24
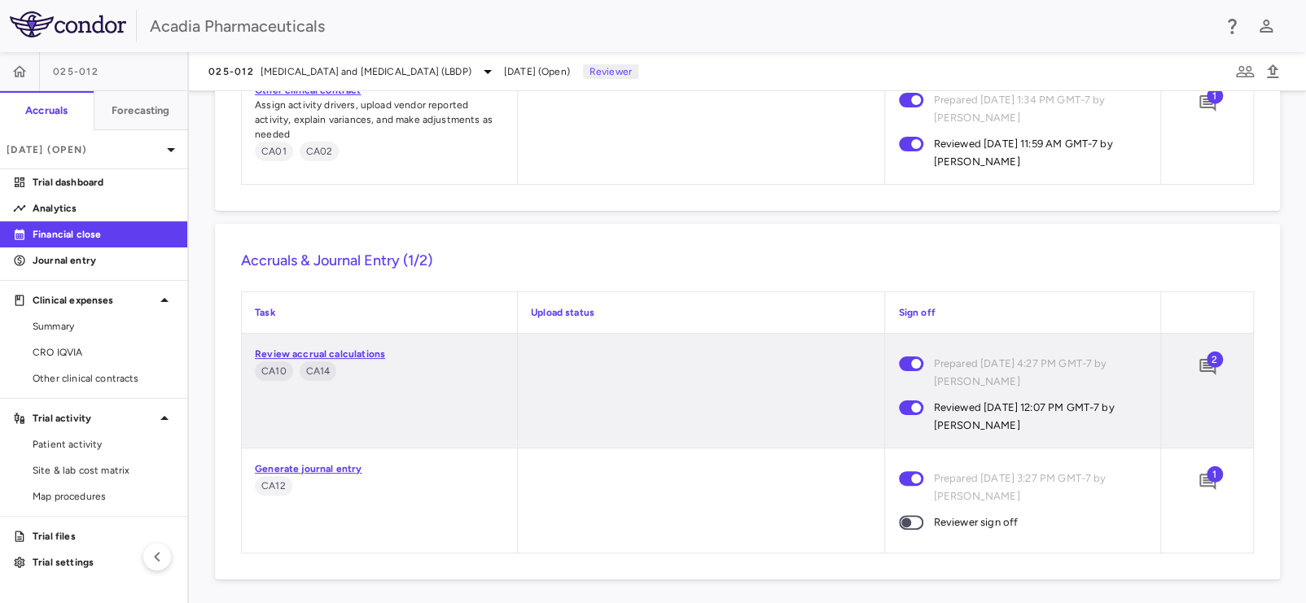
scroll to position [2531, 0]
click at [1199, 483] on icon "Add comment" at bounding box center [1207, 480] width 16 height 16
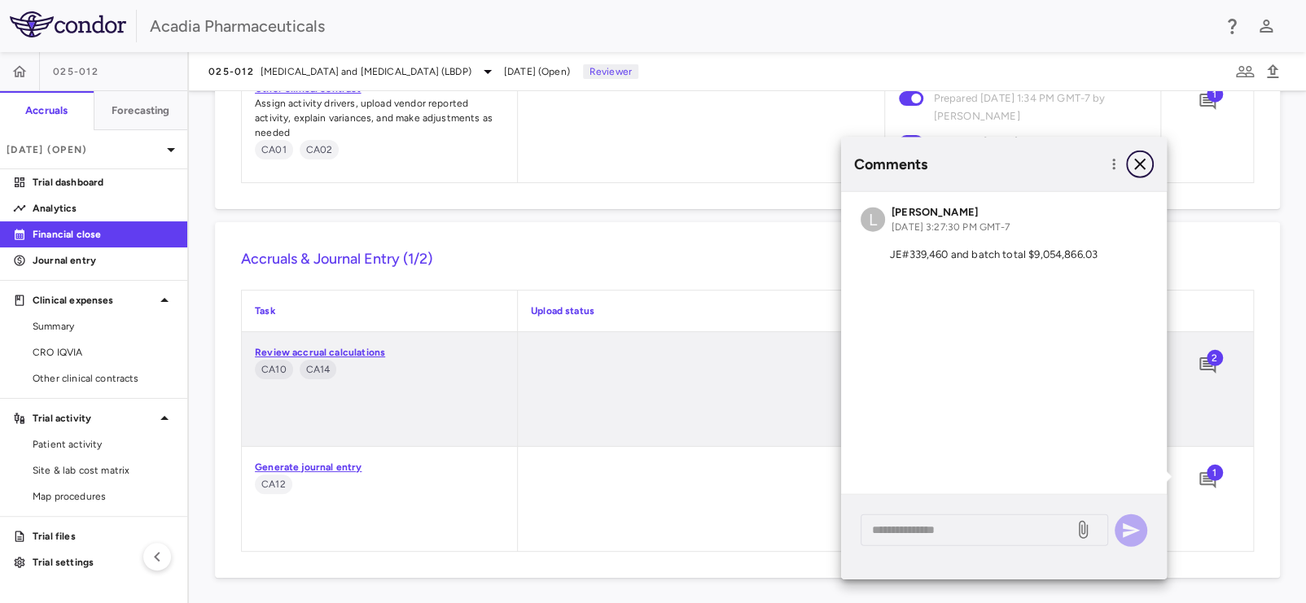
click at [1141, 166] on icon "button" at bounding box center [1139, 164] width 11 height 11
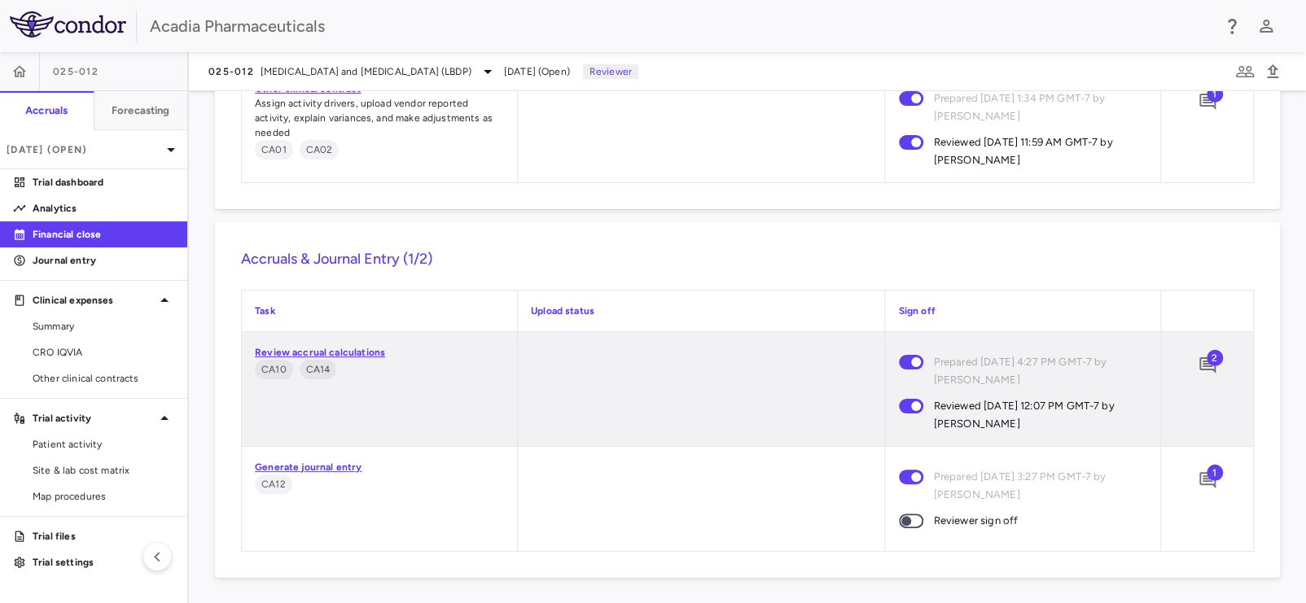
click at [1211, 531] on div "1" at bounding box center [1207, 499] width 92 height 104
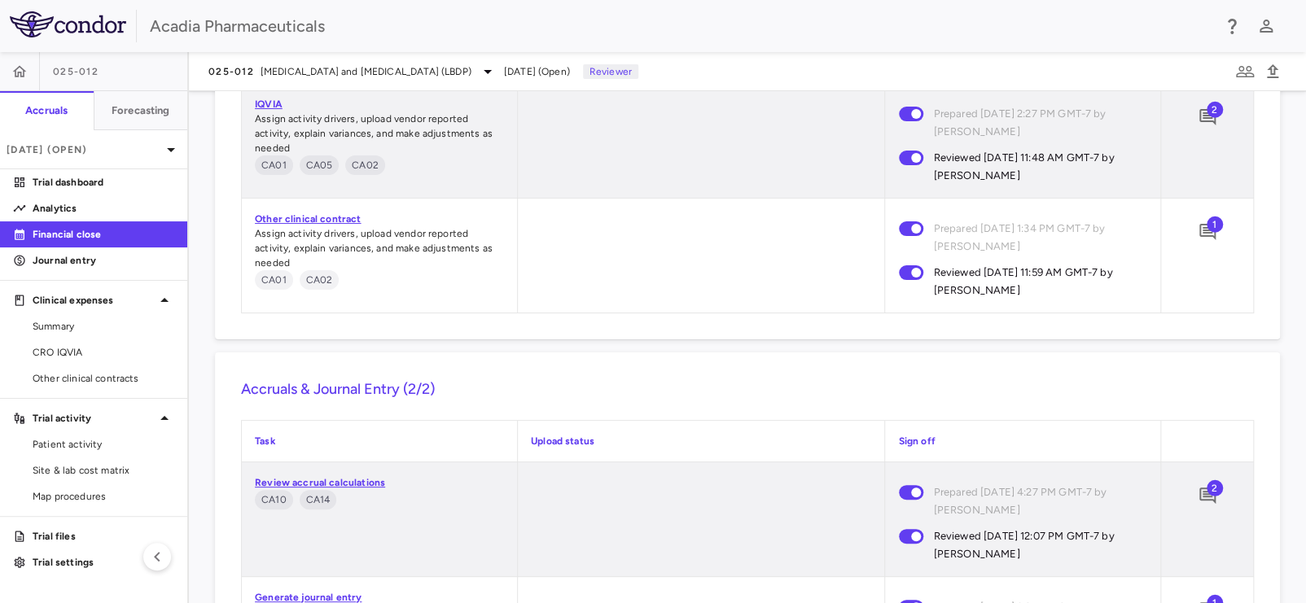
scroll to position [2541, 0]
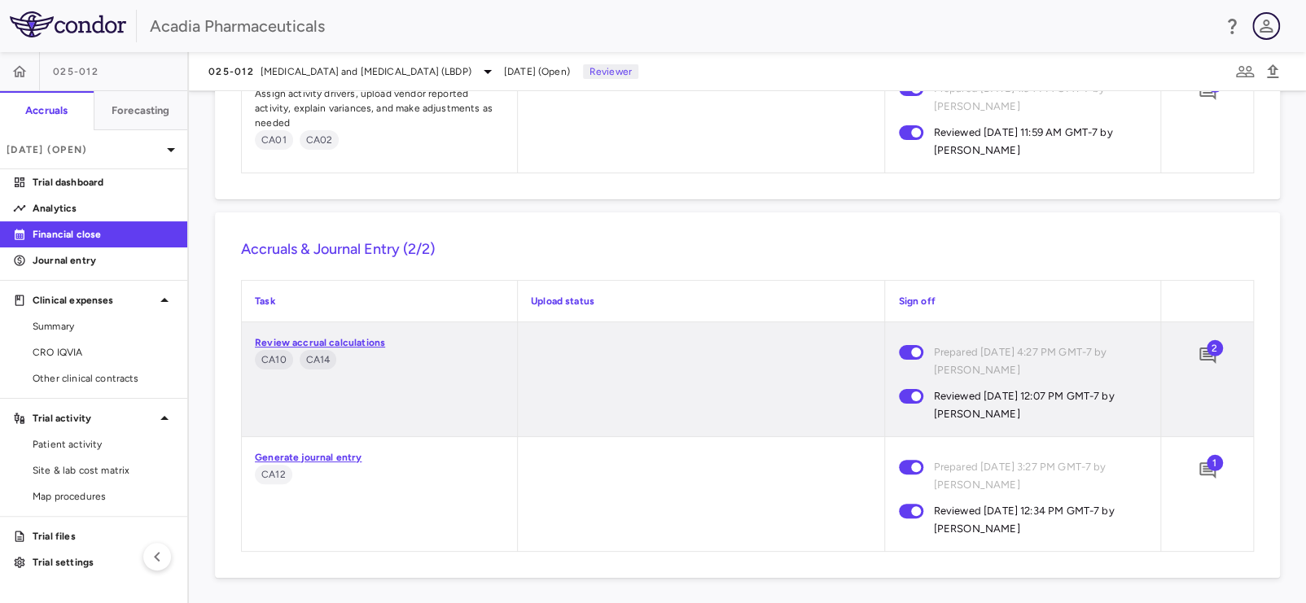
click at [1271, 30] on icon "button" at bounding box center [1265, 26] width 13 height 13
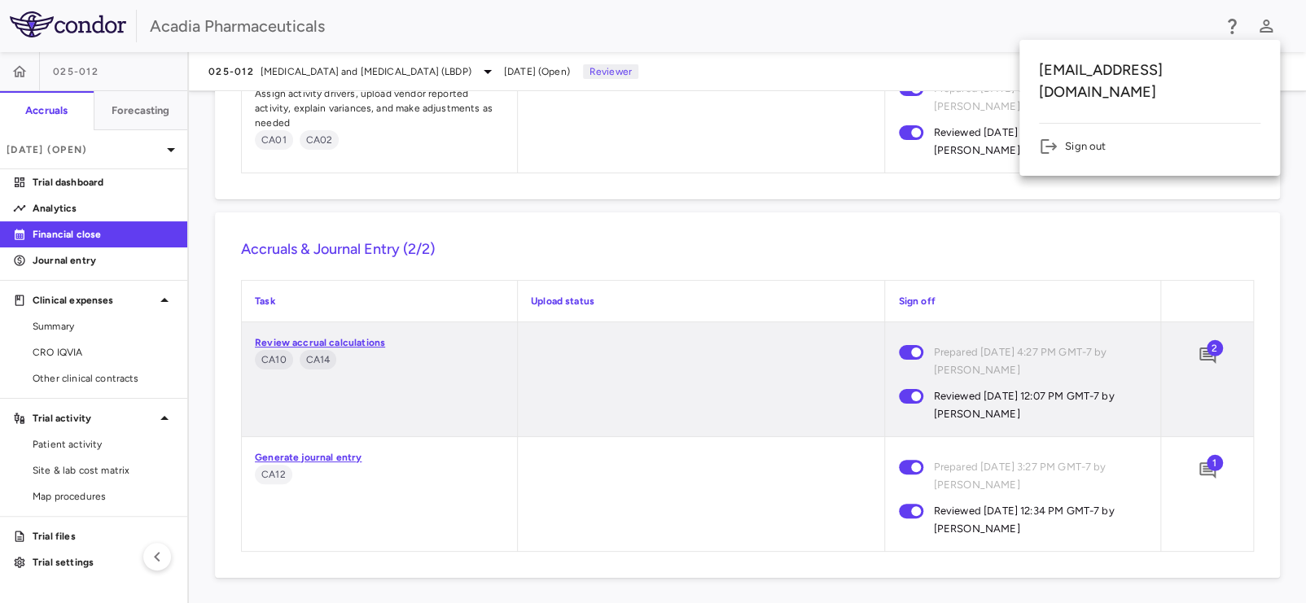
click at [1096, 137] on li "Sign out" at bounding box center [1149, 147] width 221 height 20
